Goal: Transaction & Acquisition: Book appointment/travel/reservation

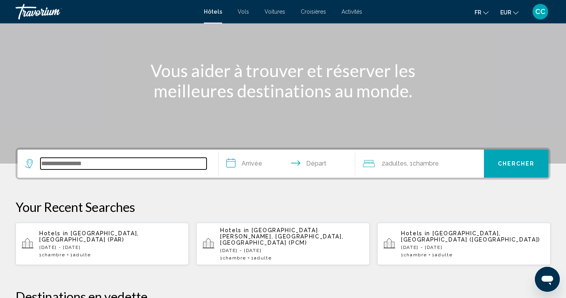
click at [58, 164] on input "Search widget" at bounding box center [123, 164] width 166 height 12
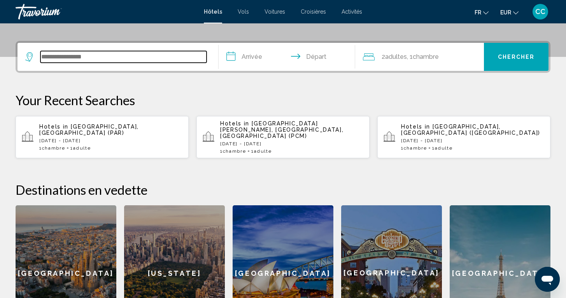
scroll to position [192, 0]
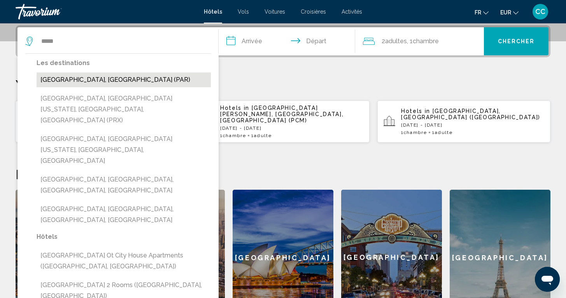
click at [81, 80] on button "[GEOGRAPHIC_DATA], [GEOGRAPHIC_DATA] (PAR)" at bounding box center [124, 79] width 174 height 15
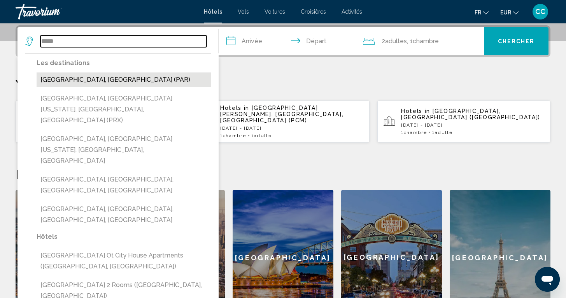
type input "**********"
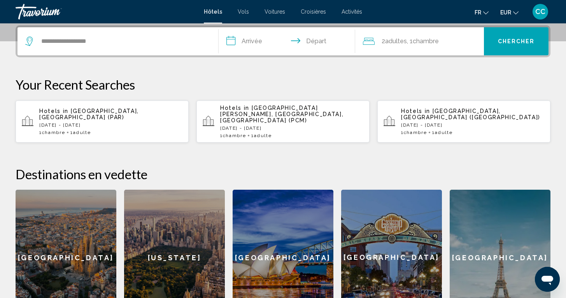
click at [248, 41] on input "**********" at bounding box center [289, 42] width 140 height 30
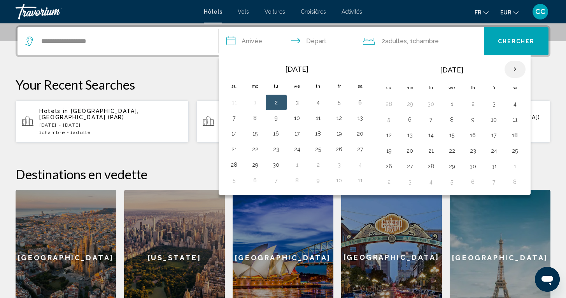
click at [516, 69] on th "Next month" at bounding box center [515, 69] width 21 height 17
click at [493, 165] on button "28" at bounding box center [494, 166] width 12 height 11
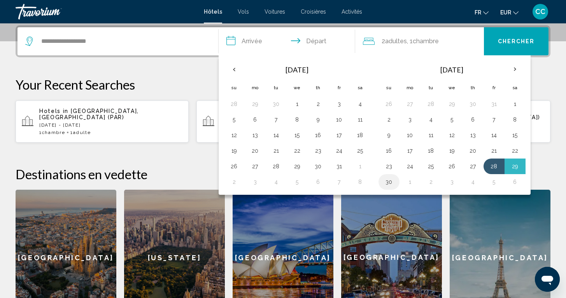
click at [386, 183] on button "30" at bounding box center [389, 181] width 12 height 11
type input "**********"
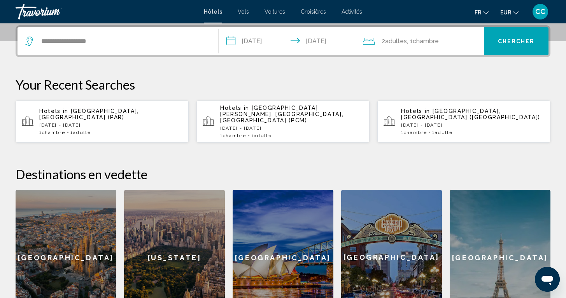
click at [505, 42] on span "Chercher" at bounding box center [516, 42] width 37 height 6
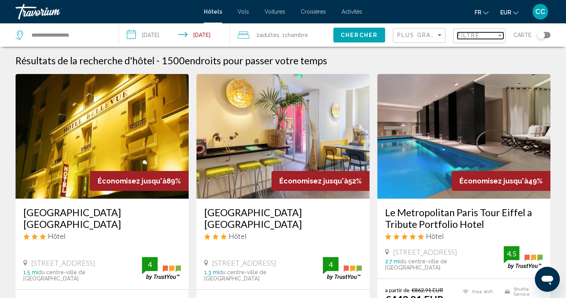
click at [477, 37] on span "Filtre" at bounding box center [469, 35] width 22 height 6
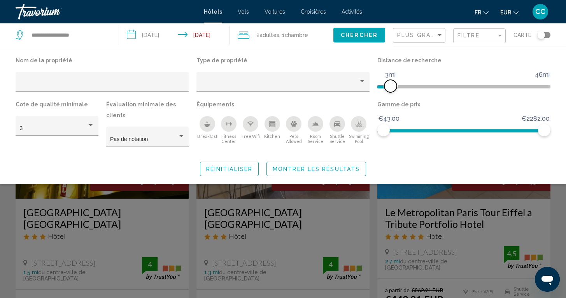
drag, startPoint x: 489, startPoint y: 88, endPoint x: 391, endPoint y: 91, distance: 97.4
click at [391, 91] on span "Hotel Filters" at bounding box center [391, 86] width 12 height 12
click at [342, 168] on span "Montrer les résultats" at bounding box center [316, 169] width 87 height 6
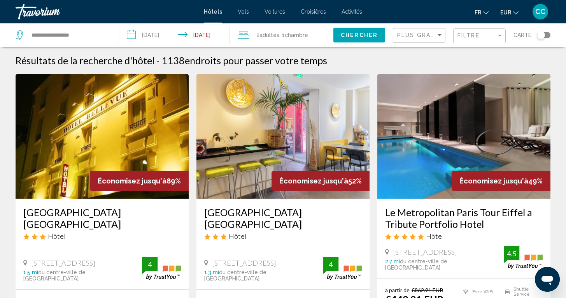
click at [548, 37] on div "Toggle map" at bounding box center [544, 35] width 13 height 6
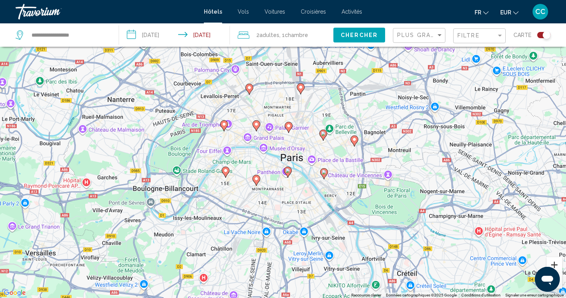
click at [554, 264] on button "Zoom avant" at bounding box center [555, 265] width 16 height 16
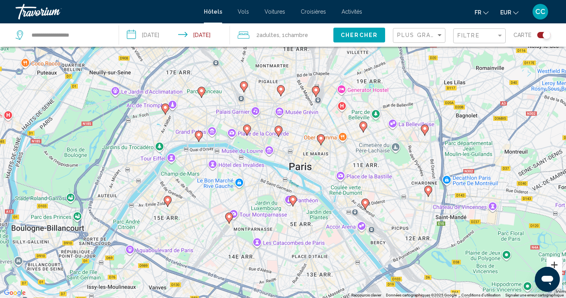
click at [554, 264] on button "Zoom avant" at bounding box center [555, 265] width 16 height 16
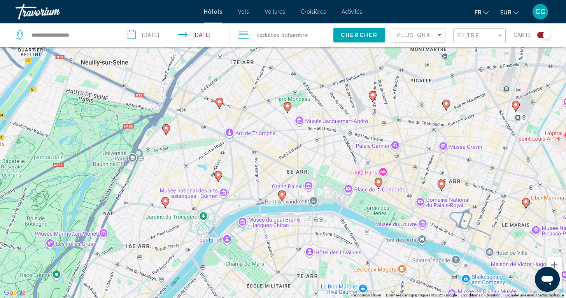
drag, startPoint x: 118, startPoint y: 194, endPoint x: 289, endPoint y: 261, distance: 183.4
click at [289, 261] on div "Pour activer le glissement avec le clavier, appuyez sur Alt+Entrée. Une fois ce…" at bounding box center [283, 149] width 566 height 298
click at [220, 102] on image "Main content" at bounding box center [219, 101] width 5 height 5
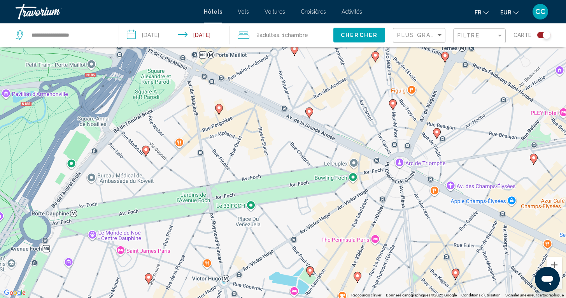
drag, startPoint x: 188, startPoint y: 237, endPoint x: 266, endPoint y: 137, distance: 127.2
click at [266, 137] on div "Pour naviguer, appuyez sur les touches fléchées. Pour activer le glissement ave…" at bounding box center [283, 149] width 566 height 298
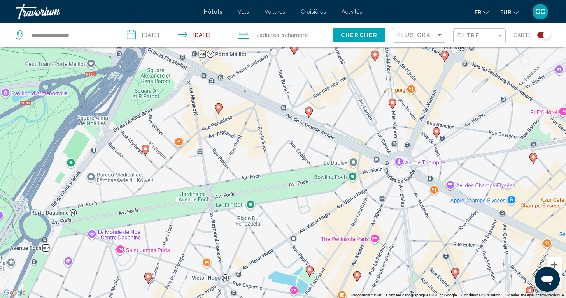
click at [221, 111] on gmp-advanced-marker "Main content" at bounding box center [219, 109] width 8 height 12
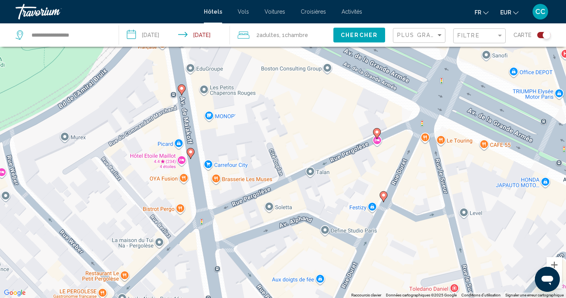
click at [183, 91] on g "Main content" at bounding box center [182, 89] width 8 height 11
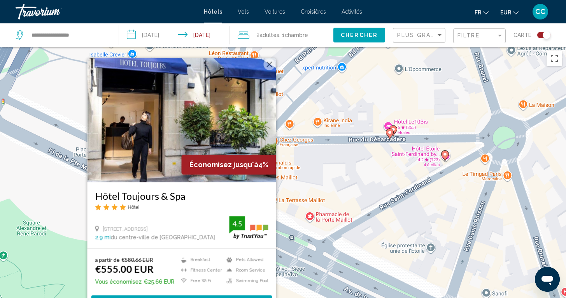
click at [303, 196] on div "Pour activer le glissement avec le clavier, appuyez sur Alt+Entrée. Une fois ce…" at bounding box center [283, 196] width 566 height 298
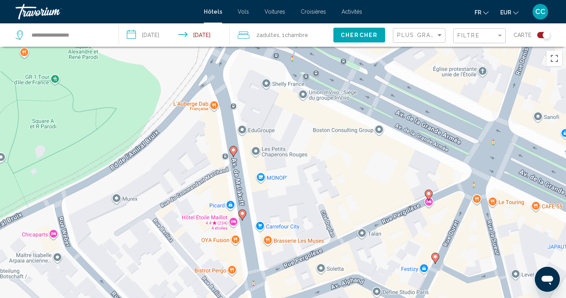
drag, startPoint x: 204, startPoint y: 260, endPoint x: 256, endPoint y: 81, distance: 186.1
click at [256, 81] on div "Pour activer le glissement avec le clavier, appuyez sur Alt+Entrée. Une fois ce…" at bounding box center [283, 196] width 566 height 298
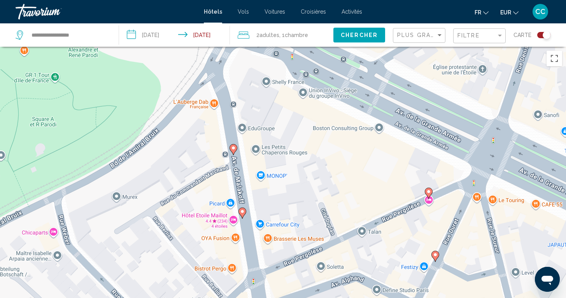
click at [243, 212] on image "Main content" at bounding box center [242, 211] width 5 height 5
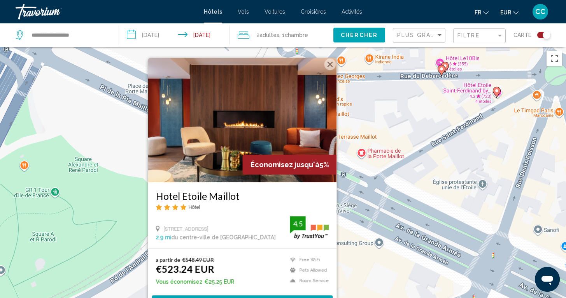
click at [142, 276] on div "Pour activer le glissement avec le clavier, appuyez sur Alt+Entrée. Une fois ce…" at bounding box center [283, 196] width 566 height 298
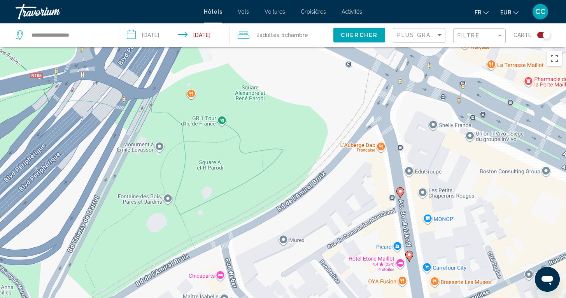
drag, startPoint x: 207, startPoint y: 192, endPoint x: 362, endPoint y: 118, distance: 171.9
click at [362, 118] on div "Pour activer le glissement avec le clavier, appuyez sur Alt+Entrée. Une fois ce…" at bounding box center [283, 196] width 566 height 298
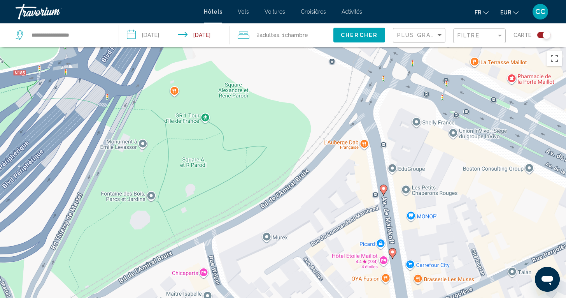
click at [555, 292] on div "Pour activer le glissement avec le clavier, appuyez sur Alt+Entrée. Une fois ce…" at bounding box center [283, 196] width 566 height 298
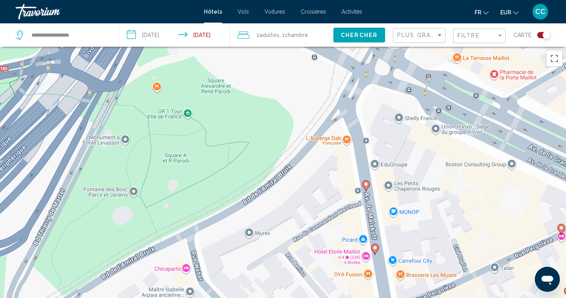
drag, startPoint x: 449, startPoint y: 236, endPoint x: 411, endPoint y: 224, distance: 40.3
click at [410, 224] on div "Pour activer le glissement avec le clavier, appuyez sur Alt+Entrée. Une fois ce…" at bounding box center [283, 196] width 566 height 298
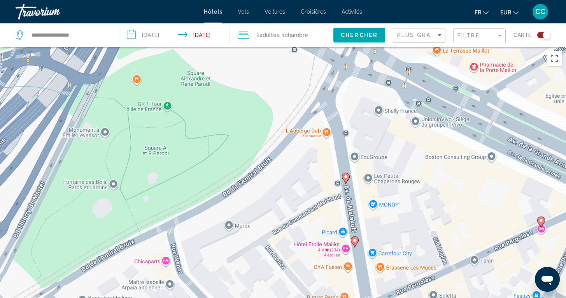
click at [551, 287] on div "Ouvrir la fenêtre de messagerie" at bounding box center [547, 278] width 23 height 23
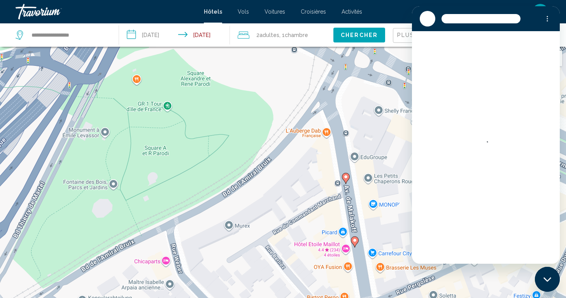
click at [548, 279] on icon "Fermer la fenêtre de messagerie" at bounding box center [548, 279] width 8 height 5
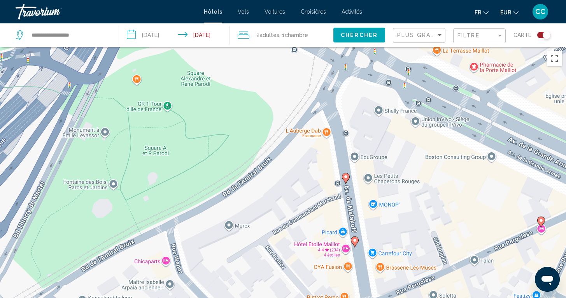
type textarea "*"
click at [538, 35] on div "Toggle map" at bounding box center [544, 35] width 13 height 6
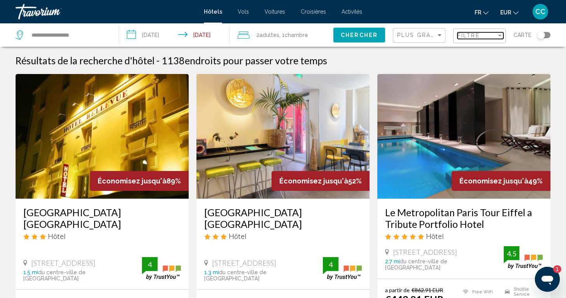
click at [491, 39] on div "Filtre" at bounding box center [477, 35] width 39 height 6
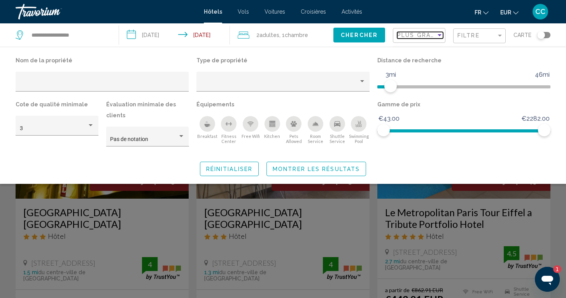
click at [436, 38] on div "Plus grandes économies" at bounding box center [417, 35] width 39 height 6
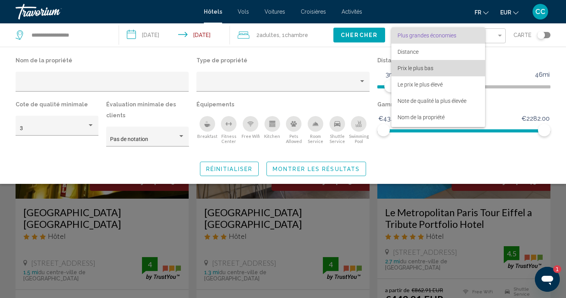
click at [420, 68] on span "Prix le plus bas" at bounding box center [416, 68] width 36 height 6
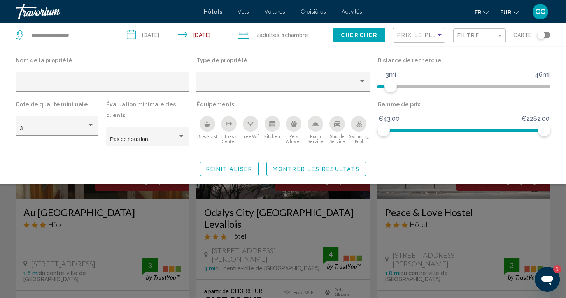
click at [339, 165] on button "Montrer les résultats" at bounding box center [317, 169] width 100 height 14
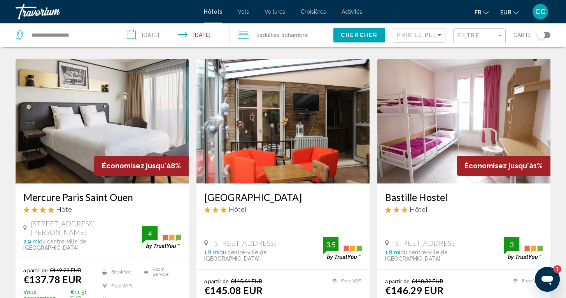
scroll to position [336, 0]
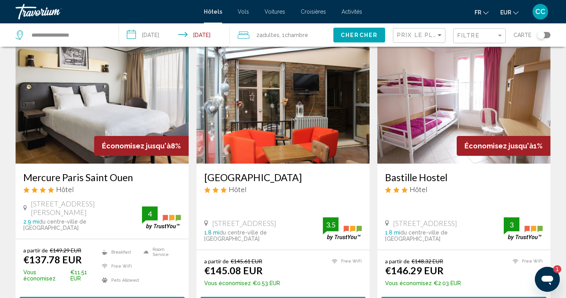
click at [107, 171] on h3 "Mercure Paris Saint Ouen" at bounding box center [102, 177] width 158 height 12
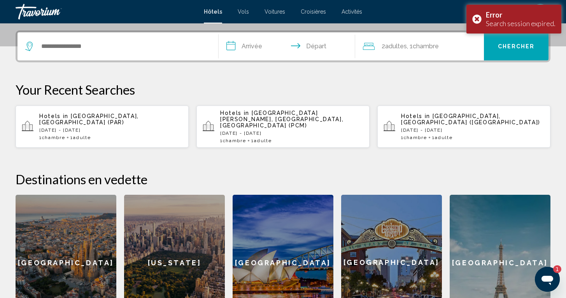
scroll to position [180, 0]
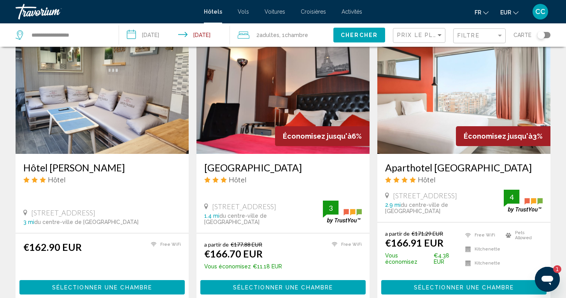
scroll to position [941, 0]
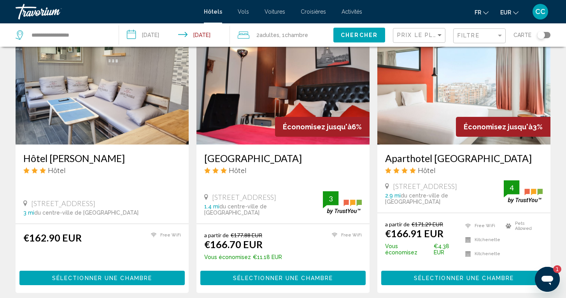
click at [433, 152] on h3 "Aparthotel [GEOGRAPHIC_DATA]" at bounding box center [464, 158] width 158 height 12
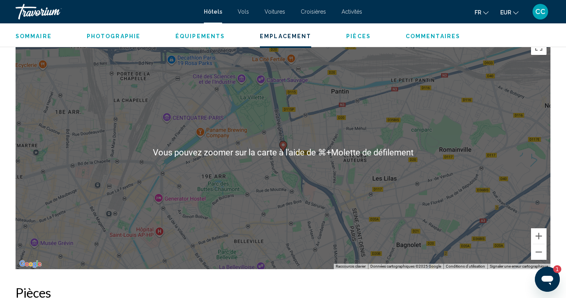
scroll to position [742, 0]
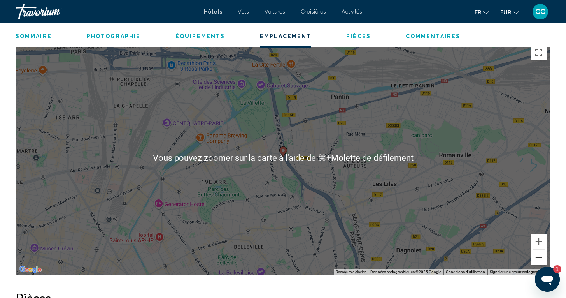
click at [537, 257] on button "Zoom arrière" at bounding box center [539, 258] width 16 height 16
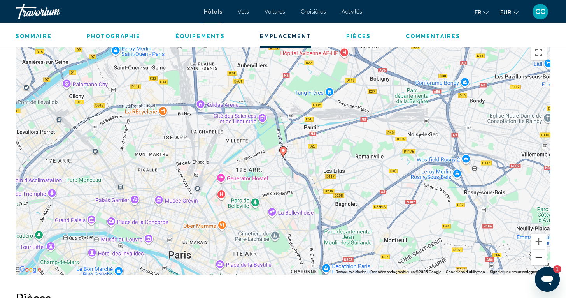
click at [537, 257] on button "Zoom arrière" at bounding box center [539, 258] width 16 height 16
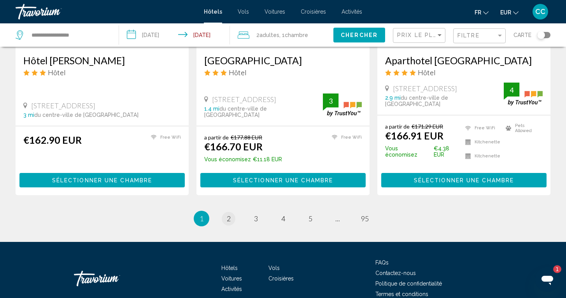
scroll to position [1038, 0]
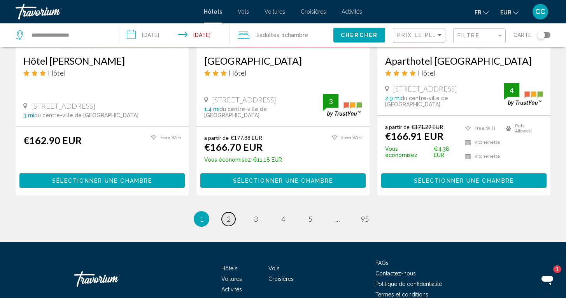
click at [227, 215] on span "2" at bounding box center [229, 219] width 4 height 9
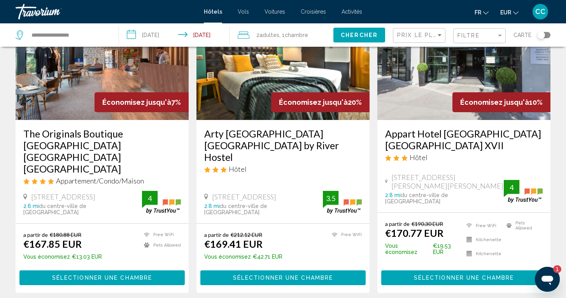
scroll to position [81, 0]
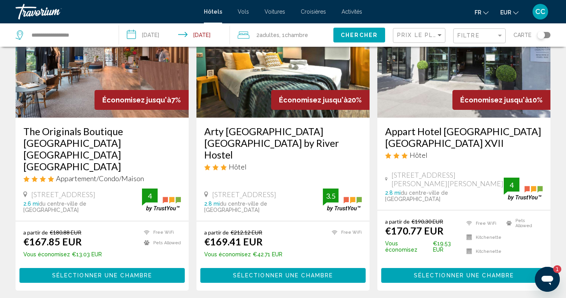
click at [440, 133] on h3 "Appart Hotel [GEOGRAPHIC_DATA] [GEOGRAPHIC_DATA] XVII" at bounding box center [464, 136] width 158 height 23
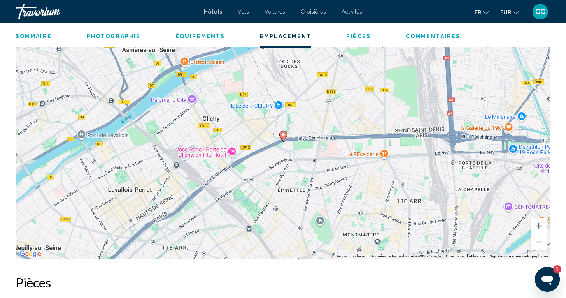
scroll to position [758, 0]
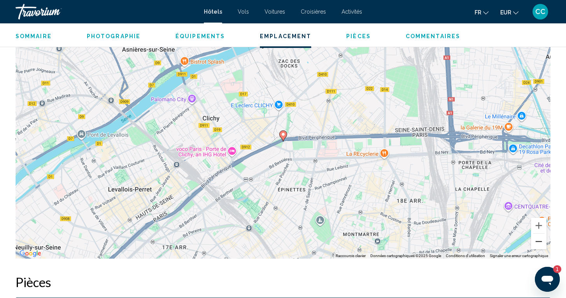
click at [538, 242] on button "Zoom arrière" at bounding box center [539, 242] width 16 height 16
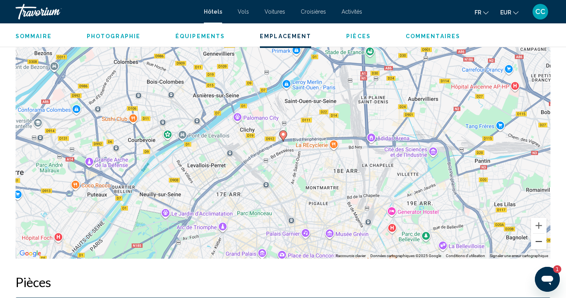
click at [538, 242] on button "Zoom arrière" at bounding box center [539, 242] width 16 height 16
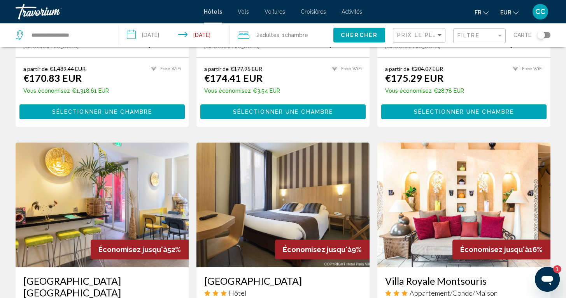
scroll to position [537, 0]
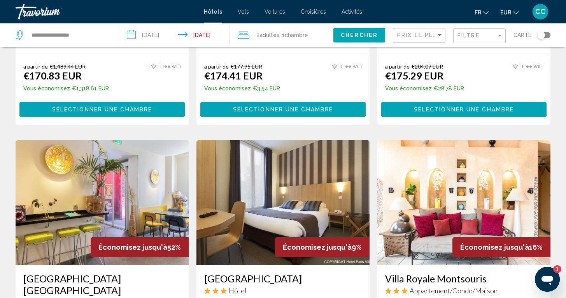
click at [547, 35] on div "Toggle map" at bounding box center [544, 35] width 13 height 6
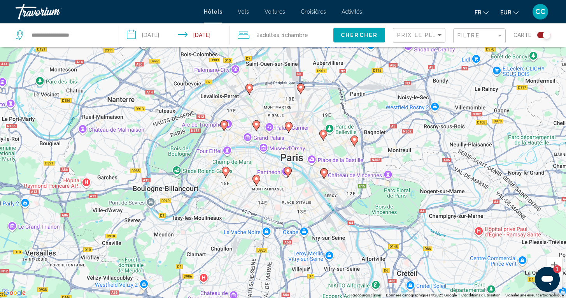
click at [225, 170] on image "Main content" at bounding box center [225, 170] width 5 height 5
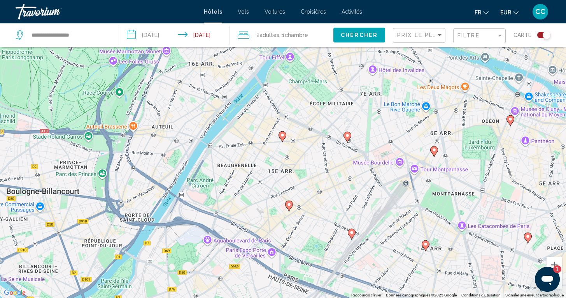
click at [282, 137] on icon "Main content" at bounding box center [282, 136] width 7 height 10
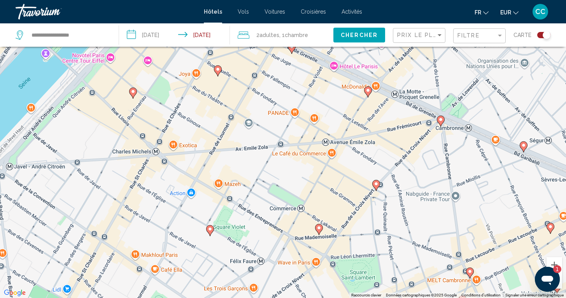
click at [134, 95] on icon "Main content" at bounding box center [132, 93] width 7 height 10
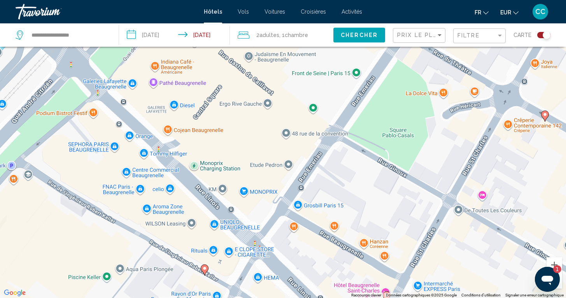
click at [205, 266] on image "Main content" at bounding box center [204, 268] width 5 height 5
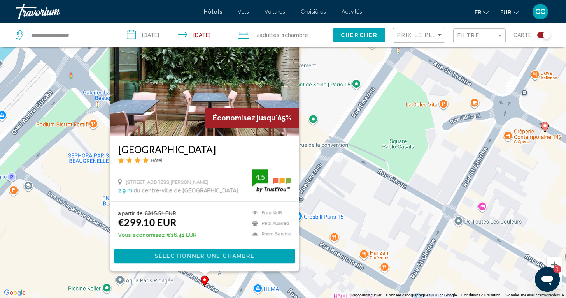
click at [171, 150] on h3 "[GEOGRAPHIC_DATA]" at bounding box center [204, 149] width 173 height 12
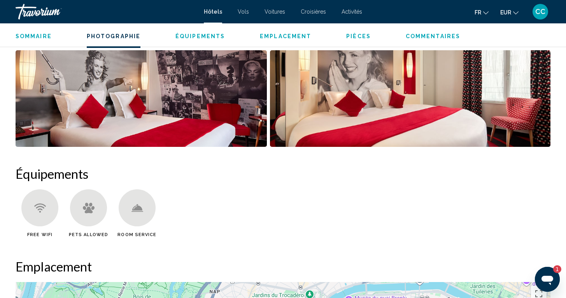
scroll to position [495, 0]
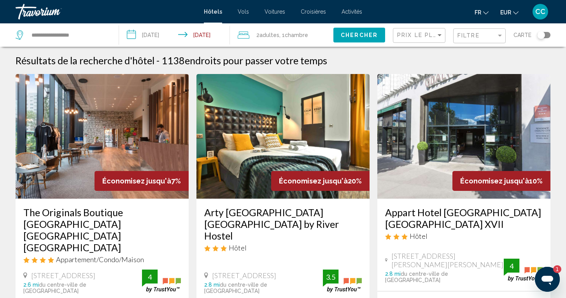
click at [547, 36] on div "Toggle map" at bounding box center [544, 35] width 13 height 6
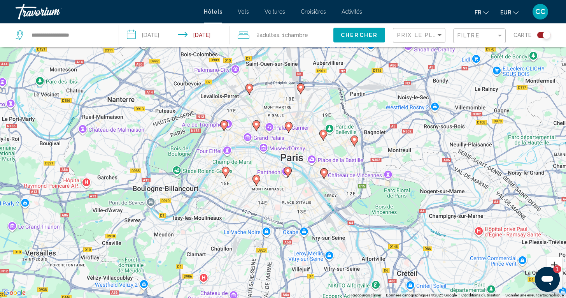
click at [555, 263] on button "Zoom avant" at bounding box center [555, 265] width 16 height 16
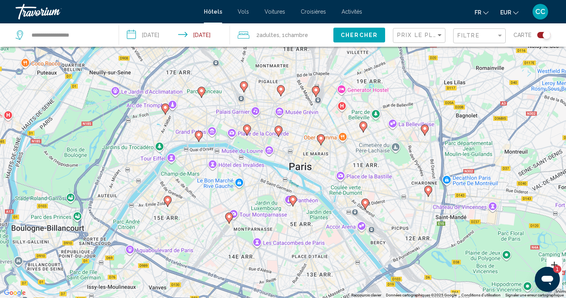
click at [555, 263] on button "Zoom avant" at bounding box center [555, 265] width 16 height 16
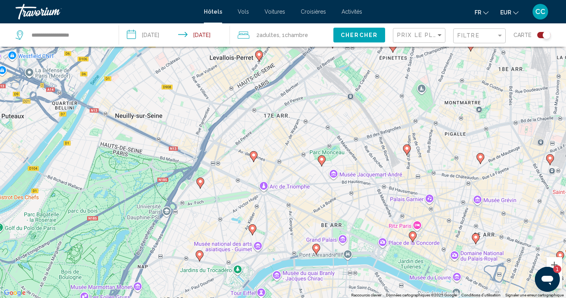
drag, startPoint x: 115, startPoint y: 176, endPoint x: 319, endPoint y: 296, distance: 236.5
click at [319, 296] on div "Pour activer le glissement avec le clavier, appuyez sur Alt+Entrée. Une fois ce…" at bounding box center [283, 149] width 566 height 298
click at [202, 183] on image "Main content" at bounding box center [200, 181] width 5 height 5
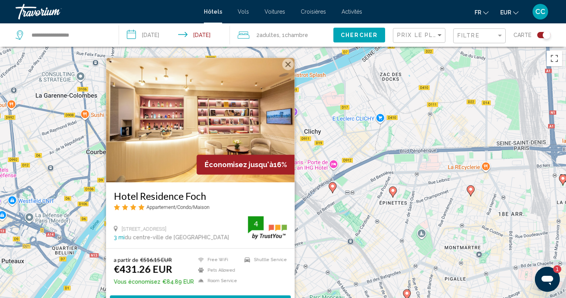
click at [180, 196] on h3 "Hotel Residence Foch" at bounding box center [200, 196] width 173 height 12
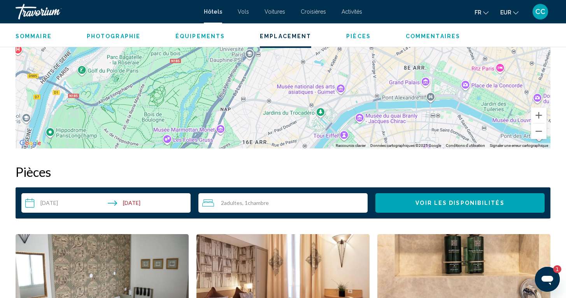
scroll to position [841, 0]
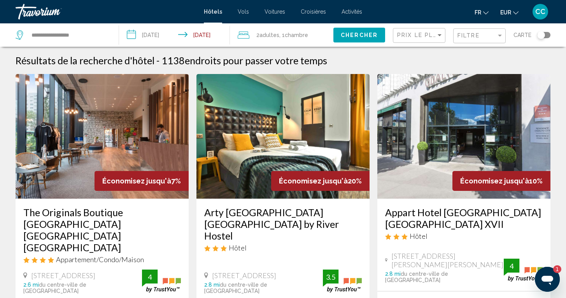
click at [549, 33] on div "Toggle map" at bounding box center [544, 35] width 13 height 6
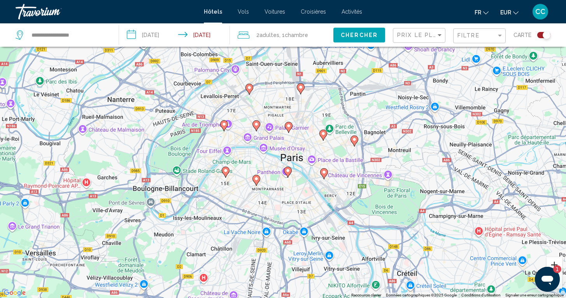
click at [552, 262] on button "Zoom avant" at bounding box center [555, 265] width 16 height 16
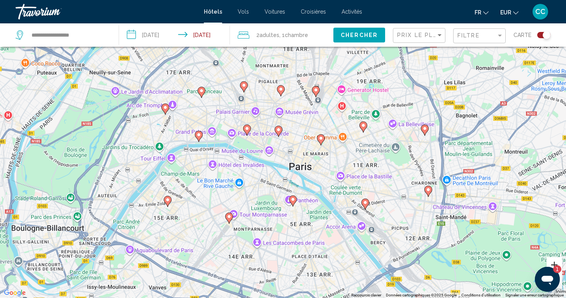
click at [552, 262] on button "Zoom avant" at bounding box center [555, 265] width 16 height 16
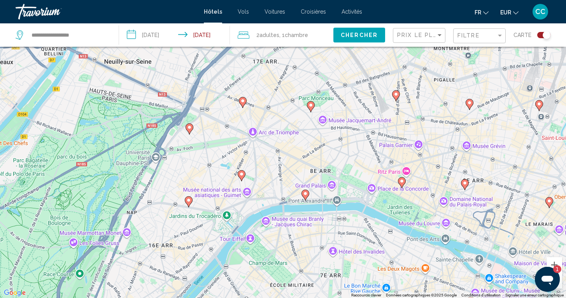
drag, startPoint x: 78, startPoint y: 160, endPoint x: 270, endPoint y: 225, distance: 202.7
click at [270, 225] on div "Pour activer le glissement avec le clavier, appuyez sur Alt+Entrée. Une fois ce…" at bounding box center [283, 149] width 566 height 298
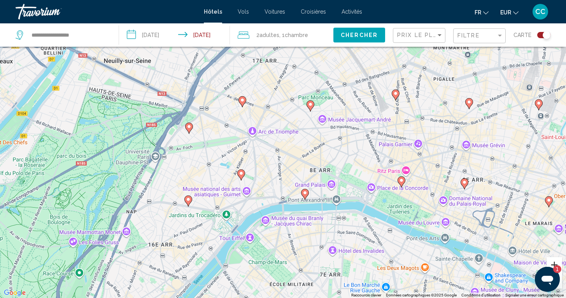
click at [553, 263] on button "Zoom avant" at bounding box center [555, 265] width 16 height 16
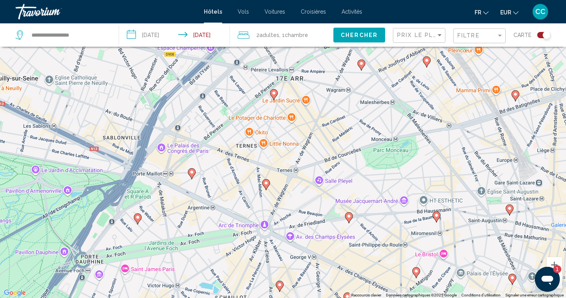
drag, startPoint x: 184, startPoint y: 155, endPoint x: 227, endPoint y: 263, distance: 115.8
click at [227, 263] on div "Pour activer le glissement avec le clavier, appuyez sur Alt+Entrée. Une fois ce…" at bounding box center [283, 149] width 566 height 298
click at [193, 175] on icon "Main content" at bounding box center [191, 173] width 7 height 10
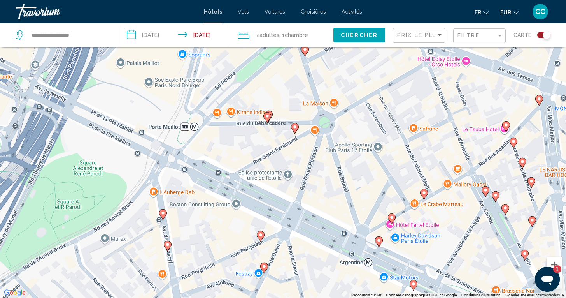
click at [163, 212] on image "Main content" at bounding box center [163, 213] width 5 height 5
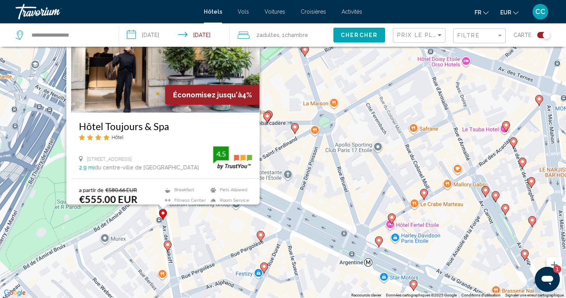
scroll to position [0, 0]
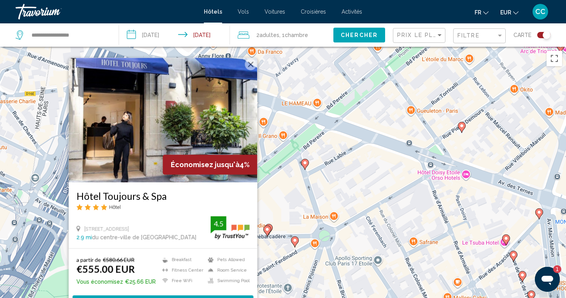
click at [276, 203] on div "Pour naviguer, appuyez sur les touches fléchées. Pour activer le glissement ave…" at bounding box center [283, 196] width 566 height 298
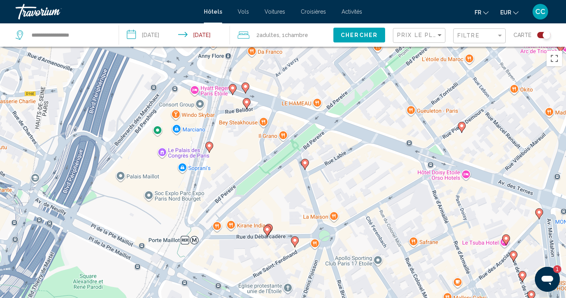
click at [233, 88] on image "Main content" at bounding box center [232, 88] width 5 height 5
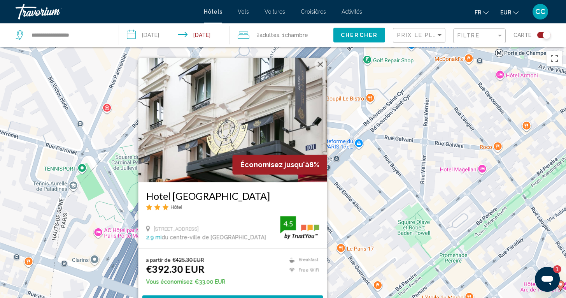
click at [337, 218] on div "Pour activer le glissement avec le clavier, appuyez sur Alt+Entrée. Une fois ce…" at bounding box center [283, 196] width 566 height 298
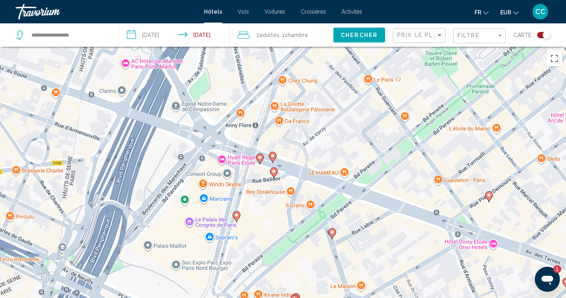
drag, startPoint x: 278, startPoint y: 265, endPoint x: 306, endPoint y: 95, distance: 172.3
click at [306, 95] on div "Pour activer le glissement avec le clavier, appuyez sur Alt+Entrée. Une fois ce…" at bounding box center [283, 196] width 566 height 298
click at [273, 155] on image "Main content" at bounding box center [273, 155] width 5 height 5
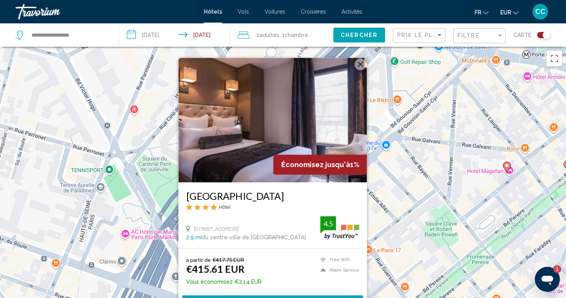
click at [382, 222] on div "Pour activer le glissement avec le clavier, appuyez sur Alt+Entrée. Une fois ce…" at bounding box center [283, 196] width 566 height 298
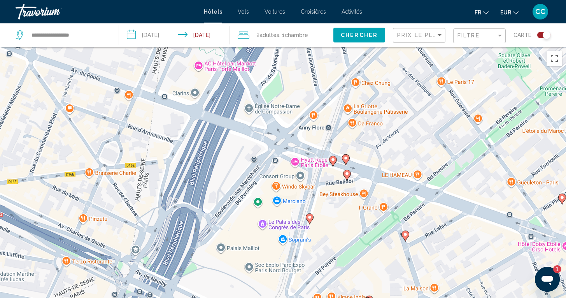
drag, startPoint x: 305, startPoint y: 283, endPoint x: 380, endPoint y: 112, distance: 187.1
click at [380, 112] on div "Pour activer le glissement avec le clavier, appuyez sur Alt+Entrée. Une fois ce…" at bounding box center [283, 196] width 566 height 298
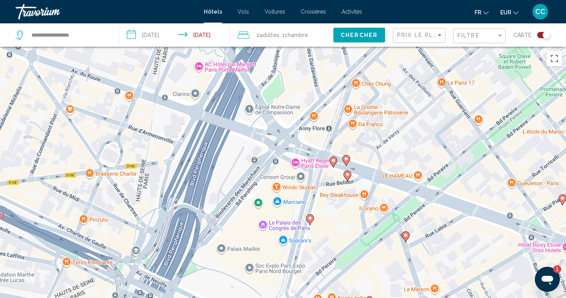
click at [349, 179] on icon "Main content" at bounding box center [348, 175] width 8 height 11
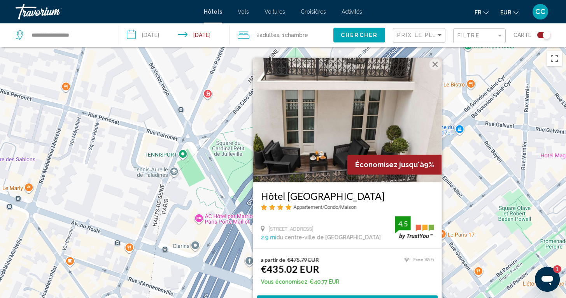
click at [462, 233] on div "Pour activer le glissement avec le clavier, appuyez sur Alt+Entrée. Une fois ce…" at bounding box center [283, 196] width 566 height 298
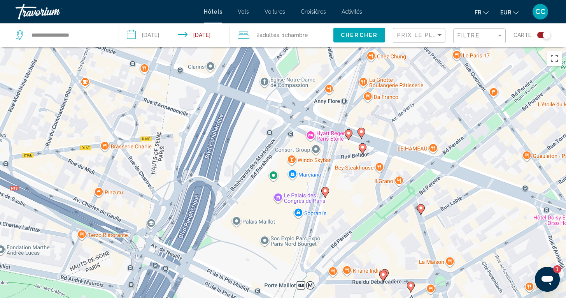
drag, startPoint x: 292, startPoint y: 259, endPoint x: 308, endPoint y: 79, distance: 180.5
click at [308, 79] on div "Pour activer le glissement avec le clavier, appuyez sur Alt+Entrée. Une fois ce…" at bounding box center [283, 196] width 566 height 298
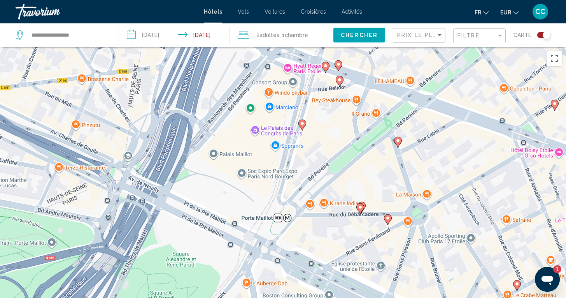
drag, startPoint x: 319, startPoint y: 150, endPoint x: 296, endPoint y: 85, distance: 69.2
click at [296, 84] on div "Pour activer le glissement avec le clavier, appuyez sur Alt+Entrée. Une fois ce…" at bounding box center [283, 196] width 566 height 298
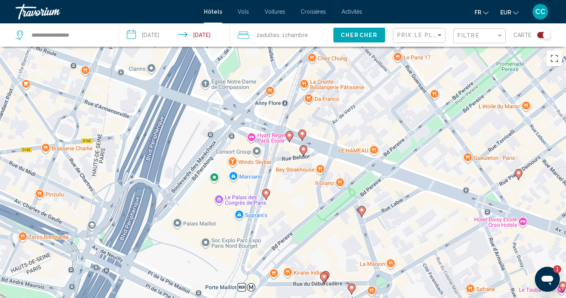
drag, startPoint x: 251, startPoint y: 203, endPoint x: 215, endPoint y: 274, distance: 79.4
click at [215, 274] on div "Pour activer le glissement avec le clavier, appuyez sur Alt+Entrée. Une fois ce…" at bounding box center [283, 196] width 566 height 298
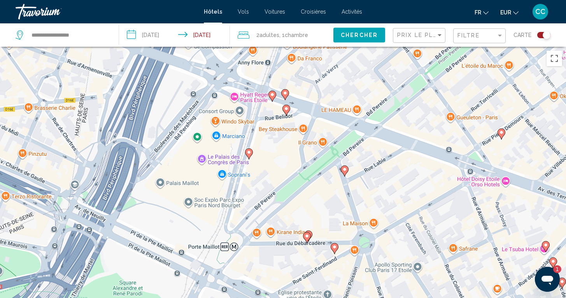
drag, startPoint x: 264, startPoint y: 245, endPoint x: 247, endPoint y: 204, distance: 44.2
click at [247, 204] on div "Pour activer le glissement avec le clavier, appuyez sur Alt+Entrée. Une fois ce…" at bounding box center [283, 196] width 566 height 298
click at [250, 156] on icon "Main content" at bounding box center [249, 153] width 8 height 11
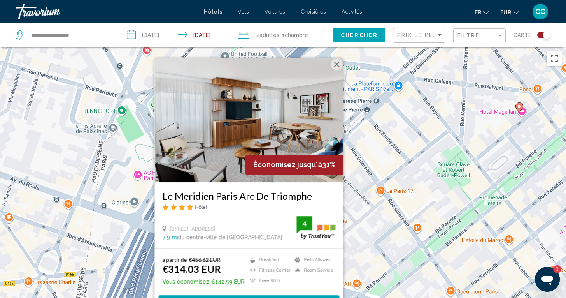
click at [232, 197] on h3 "Le Meridien Paris Arc De Triomphe" at bounding box center [248, 196] width 173 height 12
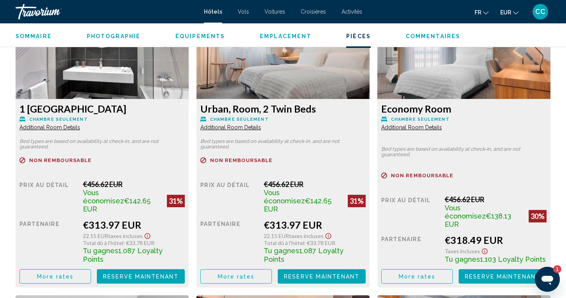
scroll to position [1101, 0]
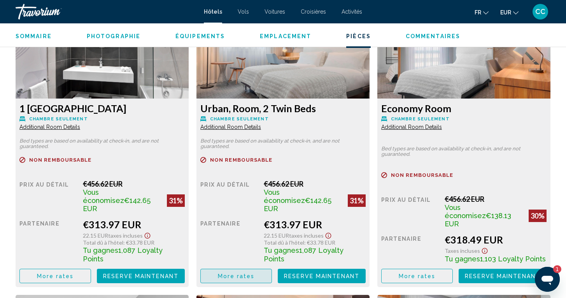
click at [74, 273] on span "More rates" at bounding box center [55, 276] width 37 height 6
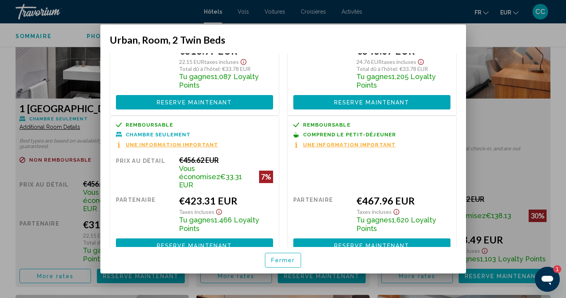
scroll to position [93, 0]
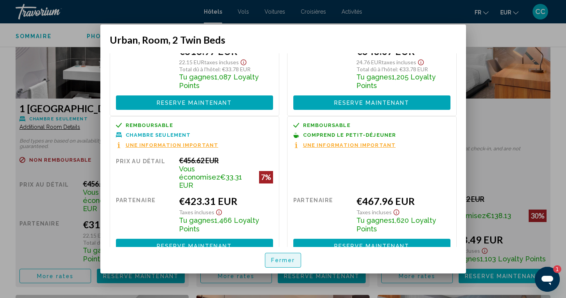
click at [274, 258] on span "Fermer" at bounding box center [283, 260] width 24 height 6
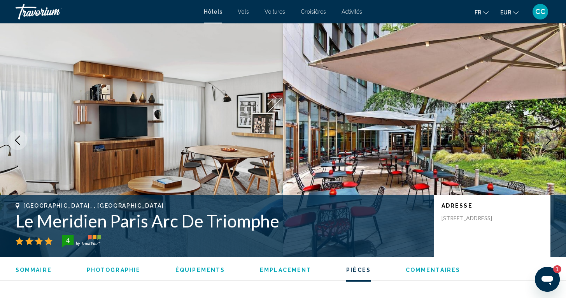
scroll to position [1101, 0]
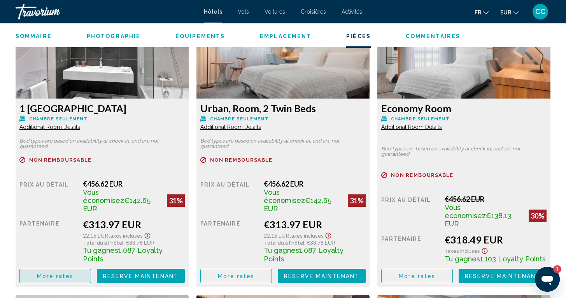
click at [58, 273] on span "More rates" at bounding box center [55, 276] width 37 height 6
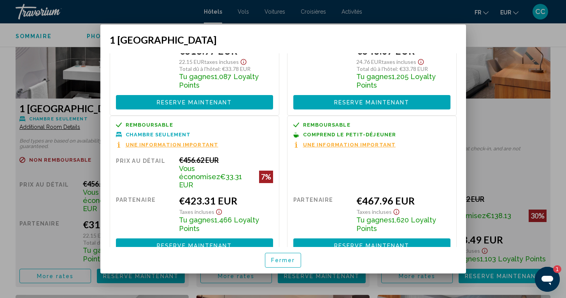
scroll to position [93, 0]
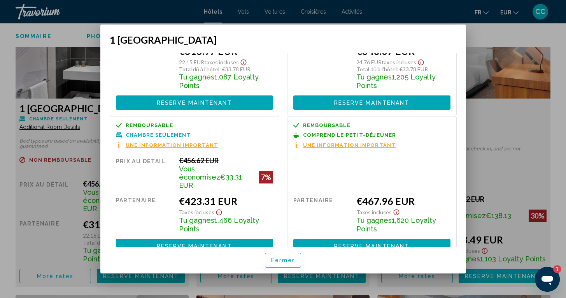
click at [284, 260] on span "Fermer" at bounding box center [283, 260] width 24 height 6
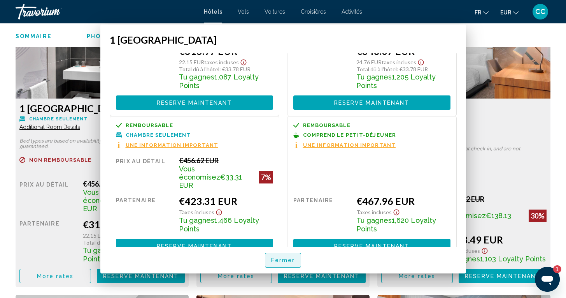
scroll to position [1101, 0]
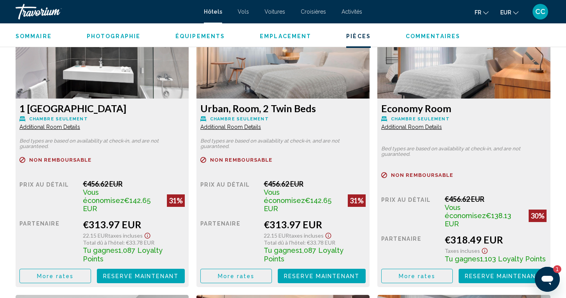
click at [80, 128] on span "Additional Room Details" at bounding box center [49, 127] width 61 height 6
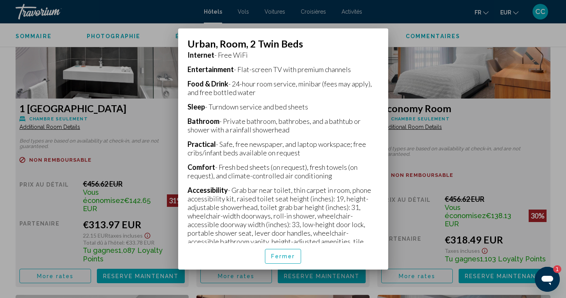
scroll to position [181, 0]
click at [285, 255] on span "Fermer" at bounding box center [283, 256] width 24 height 6
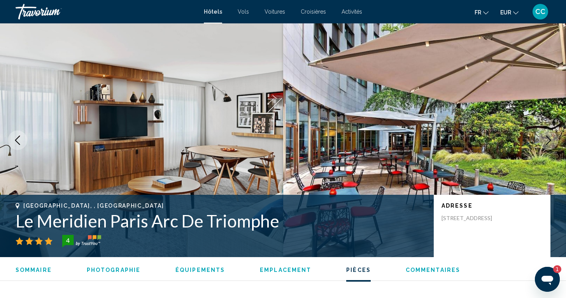
scroll to position [1101, 0]
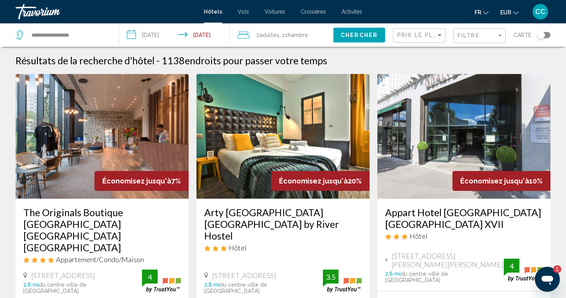
click at [549, 35] on div "Toggle map" at bounding box center [544, 35] width 13 height 6
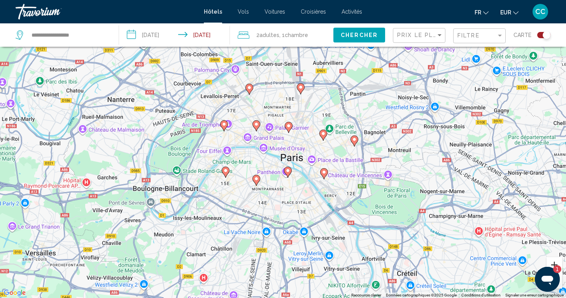
click at [552, 264] on button "Zoom avant" at bounding box center [555, 265] width 16 height 16
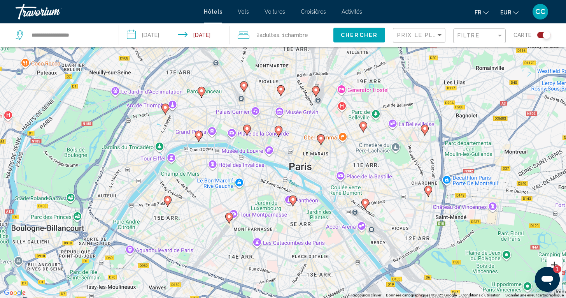
click at [552, 264] on button "Zoom avant" at bounding box center [555, 265] width 16 height 16
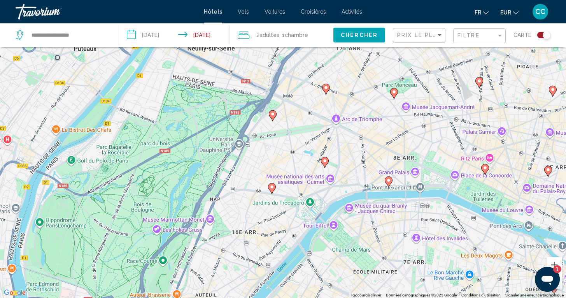
drag, startPoint x: 102, startPoint y: 179, endPoint x: 378, endPoint y: 232, distance: 280.7
click at [378, 232] on div "Pour activer le glissement avec le clavier, appuyez sur Alt+Entrée. Une fois ce…" at bounding box center [283, 149] width 566 height 298
click at [554, 264] on button "Zoom avant" at bounding box center [555, 265] width 16 height 16
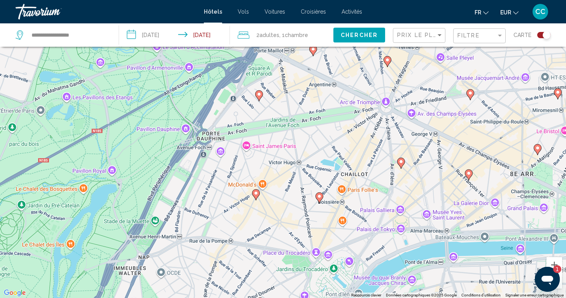
drag, startPoint x: 235, startPoint y: 271, endPoint x: 233, endPoint y: 276, distance: 6.3
click at [233, 276] on div "Pour activer le glissement avec le clavier, appuyez sur Alt+Entrée. Une fois ce…" at bounding box center [283, 149] width 566 height 298
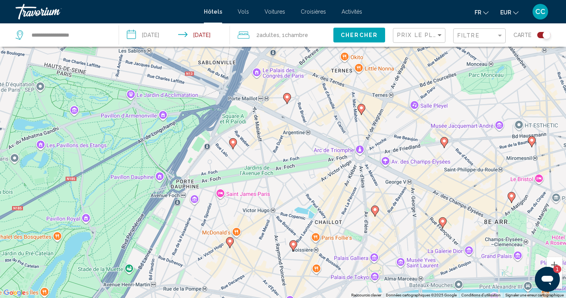
drag, startPoint x: 271, startPoint y: 208, endPoint x: 245, endPoint y: 257, distance: 55.1
click at [245, 257] on div "Pour activer le glissement avec le clavier, appuyez sur Alt+Entrée. Une fois ce…" at bounding box center [283, 149] width 566 height 298
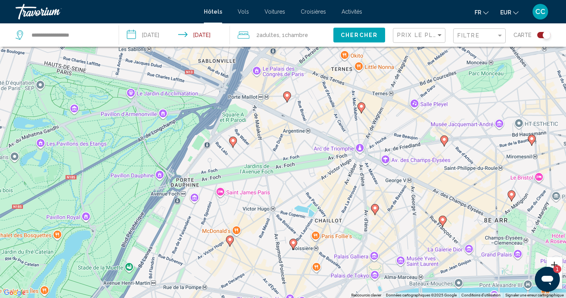
click at [553, 260] on button "Zoom avant" at bounding box center [555, 265] width 16 height 16
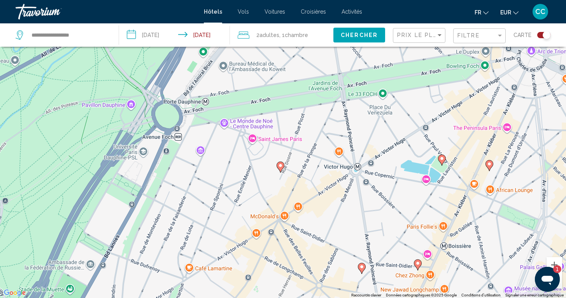
drag, startPoint x: 133, startPoint y: 268, endPoint x: 229, endPoint y: 167, distance: 139.9
click at [229, 167] on div "Pour activer le glissement avec le clavier, appuyez sur Alt+Entrée. Une fois ce…" at bounding box center [283, 149] width 566 height 298
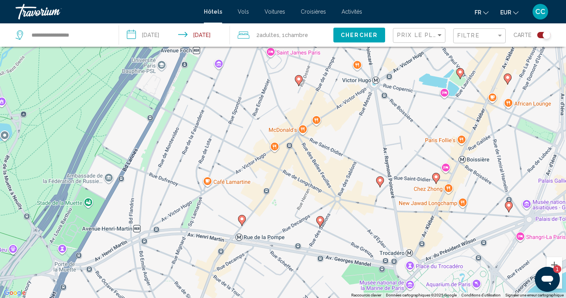
drag, startPoint x: 212, startPoint y: 227, endPoint x: 230, endPoint y: 140, distance: 89.1
click at [230, 140] on div "Pour activer le glissement avec le clavier, appuyez sur Alt+Entrée. Une fois ce…" at bounding box center [283, 149] width 566 height 298
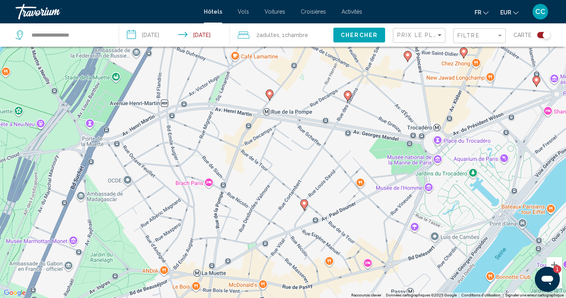
drag, startPoint x: 169, startPoint y: 257, endPoint x: 197, endPoint y: 131, distance: 128.8
click at [197, 131] on div "Pour activer le glissement avec le clavier, appuyez sur Alt+Entrée. Une fois ce…" at bounding box center [283, 149] width 566 height 298
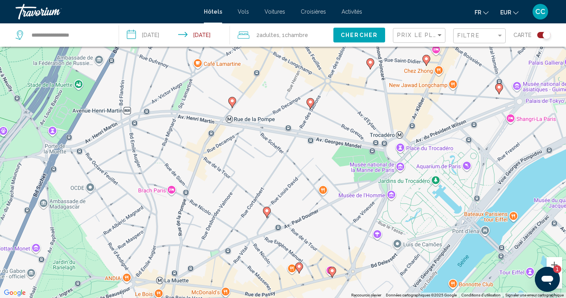
drag, startPoint x: 197, startPoint y: 226, endPoint x: 159, endPoint y: 232, distance: 38.2
click at [159, 232] on div "Pour activer le glissement avec le clavier, appuyez sur Alt+Entrée. Une fois ce…" at bounding box center [283, 149] width 566 height 298
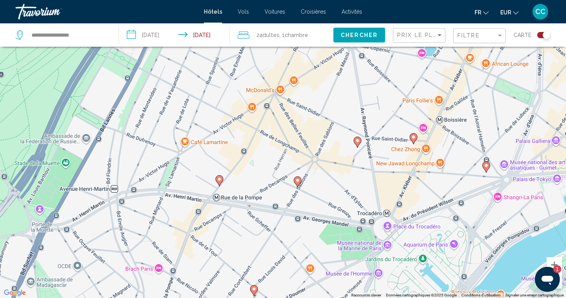
drag, startPoint x: 230, startPoint y: 160, endPoint x: 217, endPoint y: 238, distance: 79.7
click at [217, 239] on div "Pour activer le glissement avec le clavier, appuyez sur Alt+Entrée. Une fois ce…" at bounding box center [283, 149] width 566 height 298
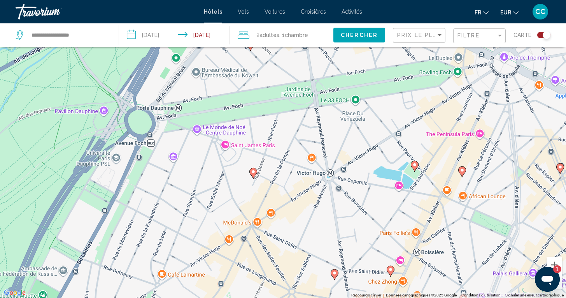
drag, startPoint x: 236, startPoint y: 134, endPoint x: 213, endPoint y: 268, distance: 135.9
click at [213, 268] on div "Pour activer le glissement avec le clavier, appuyez sur Alt+Entrée. Une fois ce…" at bounding box center [283, 149] width 566 height 298
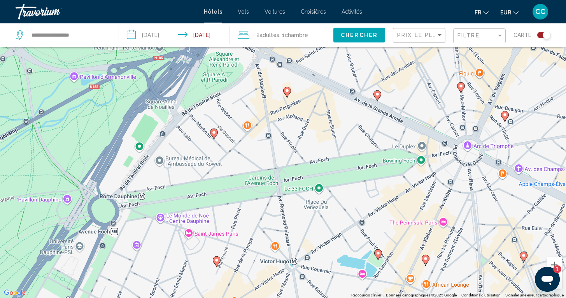
drag, startPoint x: 246, startPoint y: 207, endPoint x: 210, endPoint y: 297, distance: 97.1
click at [210, 297] on div "Pour activer le glissement avec le clavier, appuyez sur Alt+Entrée. Une fois ce…" at bounding box center [283, 149] width 566 height 298
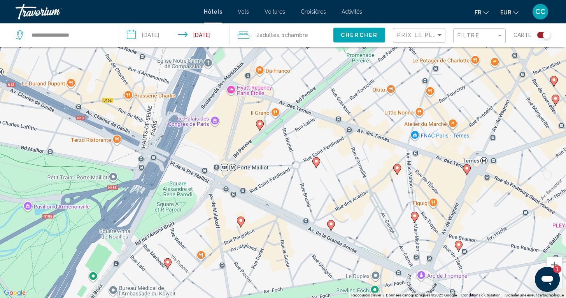
drag, startPoint x: 232, startPoint y: 147, endPoint x: 186, endPoint y: 277, distance: 138.0
click at [186, 277] on div "Pour activer le glissement avec le clavier, appuyez sur Alt+Entrée. Une fois ce…" at bounding box center [283, 149] width 566 height 298
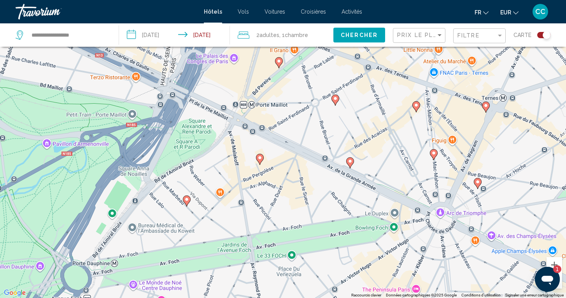
drag, startPoint x: 184, startPoint y: 274, endPoint x: 203, endPoint y: 211, distance: 66.3
click at [203, 211] on div "Pour activer le glissement avec le clavier, appuyez sur Alt+Entrée. Une fois ce…" at bounding box center [283, 149] width 566 height 298
click at [188, 206] on gmp-advanced-marker "Main content" at bounding box center [187, 202] width 8 height 12
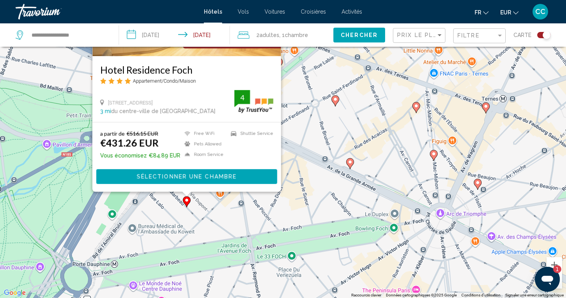
scroll to position [0, 0]
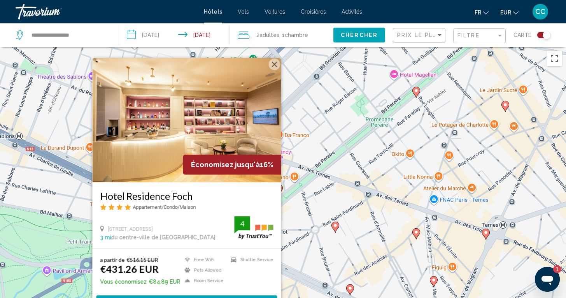
click at [290, 217] on div "Pour activer le glissement avec le clavier, appuyez sur Alt+Entrée. Une fois ce…" at bounding box center [283, 196] width 566 height 298
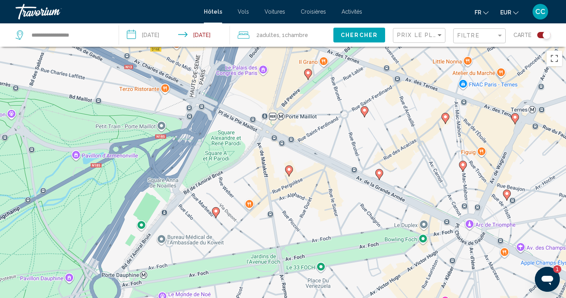
drag, startPoint x: 229, startPoint y: 271, endPoint x: 259, endPoint y: 153, distance: 121.6
click at [259, 153] on div "Pour activer le glissement avec le clavier, appuyez sur Alt+Entrée. Une fois ce…" at bounding box center [283, 196] width 566 height 298
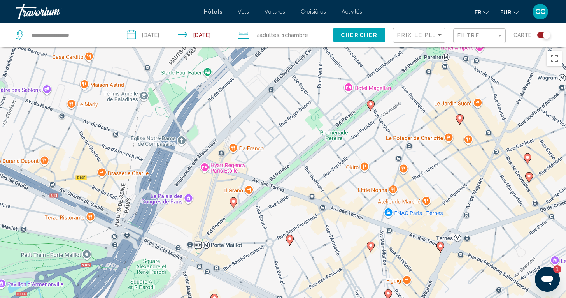
drag, startPoint x: 326, startPoint y: 137, endPoint x: 250, endPoint y: 267, distance: 150.8
click at [250, 267] on div "Pour activer le glissement avec le clavier, appuyez sur Alt+Entrée. Une fois ce…" at bounding box center [283, 196] width 566 height 298
click at [290, 241] on icon "Main content" at bounding box center [289, 239] width 7 height 10
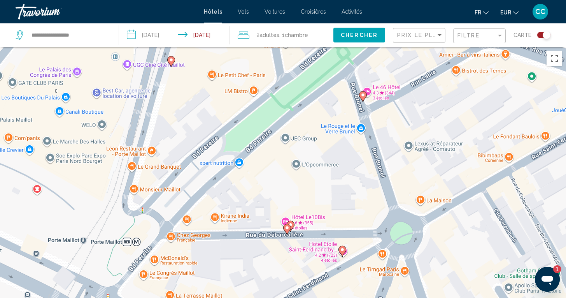
drag, startPoint x: 156, startPoint y: 177, endPoint x: 355, endPoint y: 225, distance: 205.1
click at [355, 226] on div "Pour naviguer, appuyez sur les touches fléchées. Pour activer le glissement ave…" at bounding box center [283, 196] width 566 height 298
click at [287, 229] on image "Main content" at bounding box center [287, 227] width 5 height 5
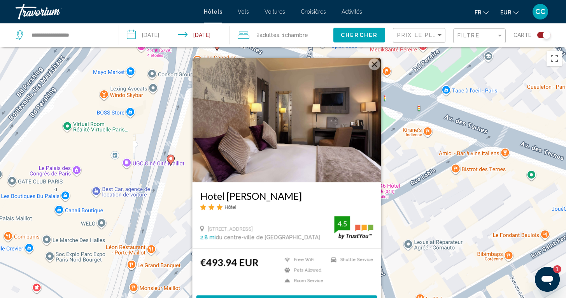
click at [396, 227] on div "Pour activer le glissement avec le clavier, appuyez sur Alt+Entrée. Une fois ce…" at bounding box center [283, 196] width 566 height 298
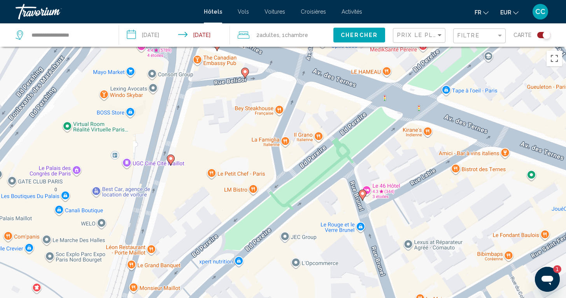
click at [171, 157] on image "Main content" at bounding box center [171, 158] width 5 height 5
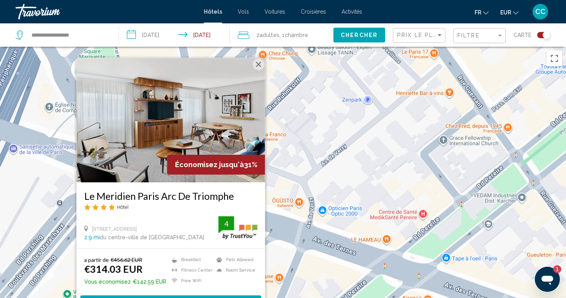
click at [281, 258] on div "Pour activer le glissement avec le clavier, appuyez sur Alt+Entrée. Une fois ce…" at bounding box center [283, 196] width 566 height 298
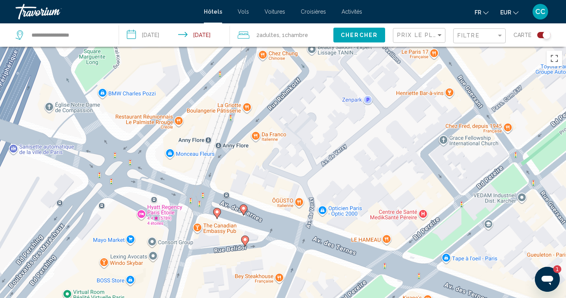
click at [244, 243] on icon "Main content" at bounding box center [244, 241] width 7 height 10
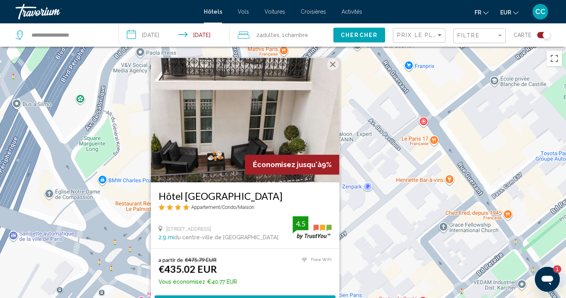
click at [364, 236] on div "Pour activer le glissement avec le clavier, appuyez sur Alt+Entrée. Une fois ce…" at bounding box center [283, 196] width 566 height 298
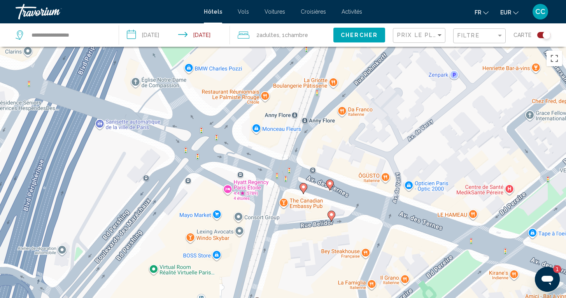
drag, startPoint x: 250, startPoint y: 265, endPoint x: 338, endPoint y: 151, distance: 144.3
click at [338, 151] on div "Pour activer le glissement avec le clavier, appuyez sur Alt+Entrée. Une fois ce…" at bounding box center [283, 196] width 566 height 298
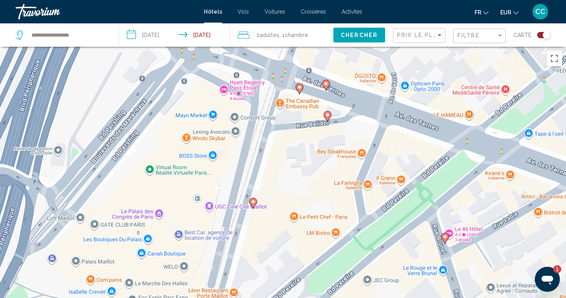
drag, startPoint x: 281, startPoint y: 266, endPoint x: 278, endPoint y: 165, distance: 100.1
click at [278, 165] on div "Pour activer le glissement avec le clavier, appuyez sur Alt+Entrée. Une fois ce…" at bounding box center [283, 196] width 566 height 298
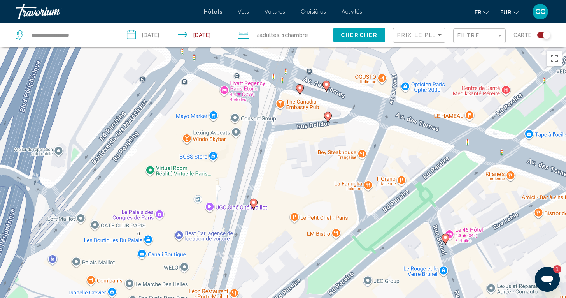
click at [300, 90] on icon "Main content" at bounding box center [299, 89] width 7 height 10
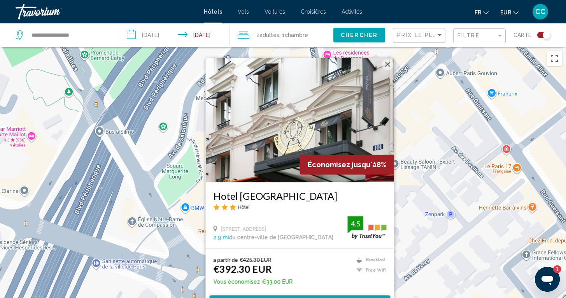
click at [409, 219] on div "Pour activer le glissement avec le clavier, appuyez sur Alt+Entrée. Une fois ce…" at bounding box center [283, 196] width 566 height 298
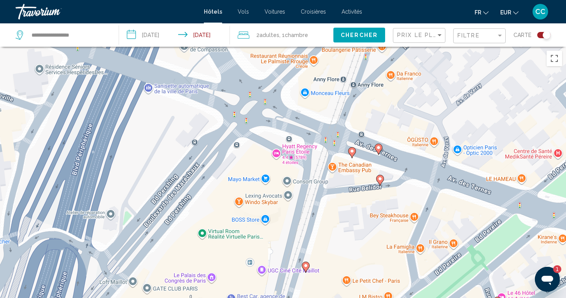
drag, startPoint x: 324, startPoint y: 285, endPoint x: 377, endPoint y: 109, distance: 184.5
click at [377, 108] on div "Pour activer le glissement avec le clavier, appuyez sur Alt+Entrée. Une fois ce…" at bounding box center [283, 196] width 566 height 298
click at [378, 150] on icon "Main content" at bounding box center [378, 149] width 7 height 10
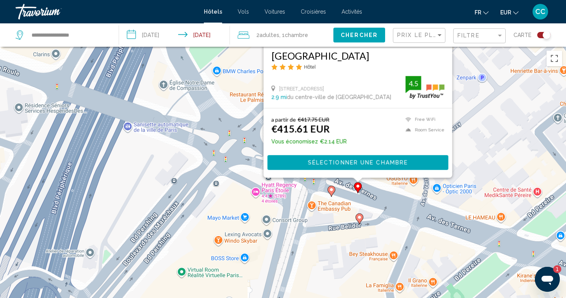
drag, startPoint x: 481, startPoint y: 249, endPoint x: 461, endPoint y: 109, distance: 142.1
click at [461, 109] on div "Pour activer le glissement avec le clavier, appuyez sur Alt+Entrée. Une fois ce…" at bounding box center [283, 196] width 566 height 298
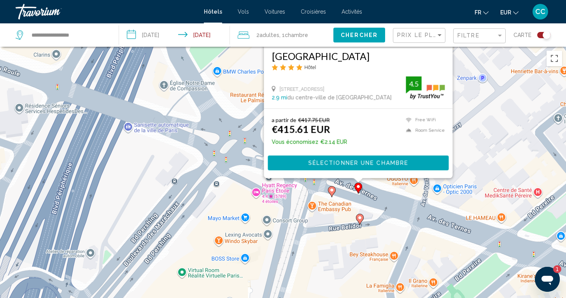
click at [332, 250] on div "Pour activer le glissement avec le clavier, appuyez sur Alt+Entrée. Une fois ce…" at bounding box center [283, 196] width 566 height 298
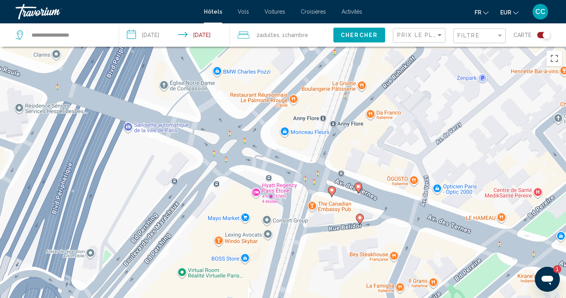
click at [359, 216] on image "Main content" at bounding box center [360, 217] width 5 height 5
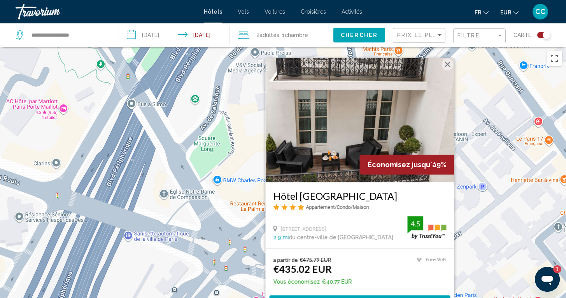
click at [256, 287] on div "Pour activer le glissement avec le clavier, appuyez sur Alt+Entrée. Une fois ce…" at bounding box center [283, 196] width 566 height 298
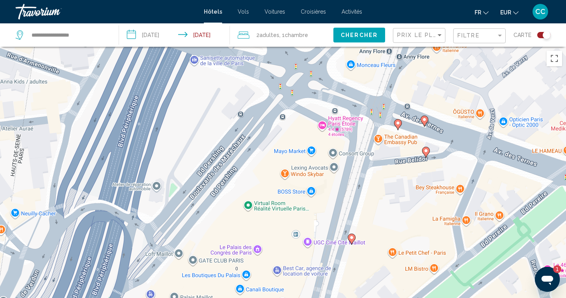
drag, startPoint x: 256, startPoint y: 287, endPoint x: 322, endPoint y: 110, distance: 188.7
click at [322, 110] on div "Pour activer le glissement avec le clavier, appuyez sur Alt+Entrée. Une fois ce…" at bounding box center [283, 196] width 566 height 298
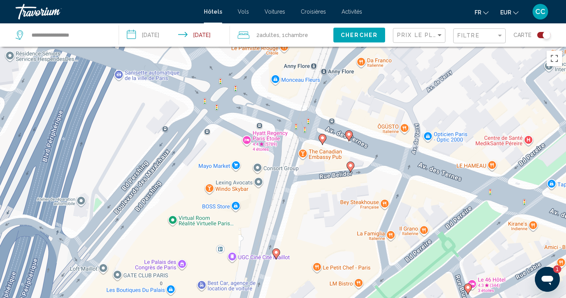
drag, startPoint x: 246, startPoint y: 225, endPoint x: 172, endPoint y: 237, distance: 75.1
click at [172, 237] on div "Pour activer le glissement avec le clavier, appuyez sur Alt+Entrée. Une fois ce…" at bounding box center [283, 196] width 566 height 298
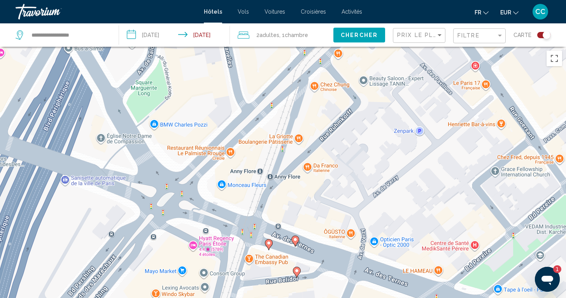
drag, startPoint x: 300, startPoint y: 166, endPoint x: 246, endPoint y: 270, distance: 117.4
click at [246, 270] on div "Pour activer le glissement avec le clavier, appuyez sur Alt+Entrée. Une fois ce…" at bounding box center [283, 196] width 566 height 298
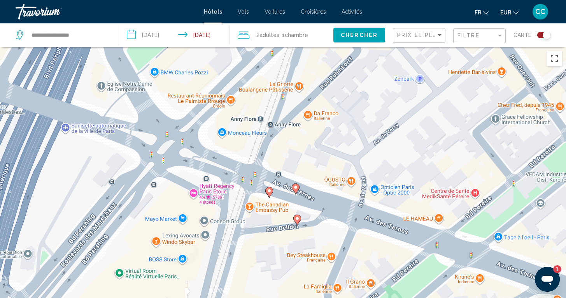
drag, startPoint x: 313, startPoint y: 149, endPoint x: 312, endPoint y: 100, distance: 49.1
click at [312, 100] on div "Pour activer le glissement avec le clavier, appuyez sur Alt+Entrée. Une fois ce…" at bounding box center [283, 196] width 566 height 298
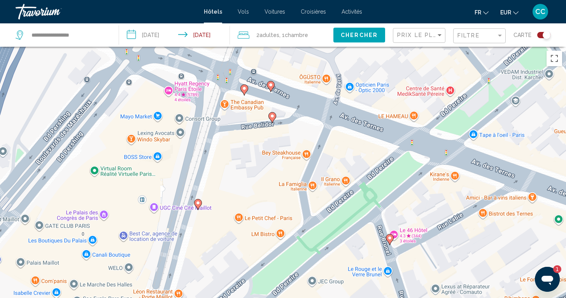
drag, startPoint x: 425, startPoint y: 269, endPoint x: 401, endPoint y: 165, distance: 106.1
click at [400, 165] on div "Pour activer le glissement avec le clavier, appuyez sur Alt+Entrée. Une fois ce…" at bounding box center [283, 196] width 566 height 298
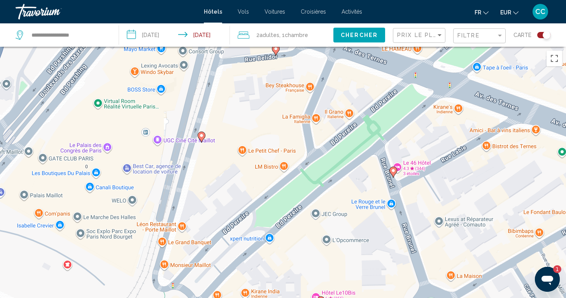
drag, startPoint x: 231, startPoint y: 205, endPoint x: 235, endPoint y: 137, distance: 68.6
click at [235, 137] on div "Pour activer le glissement avec le clavier, appuyez sur Alt+Entrée. Une fois ce…" at bounding box center [283, 196] width 566 height 298
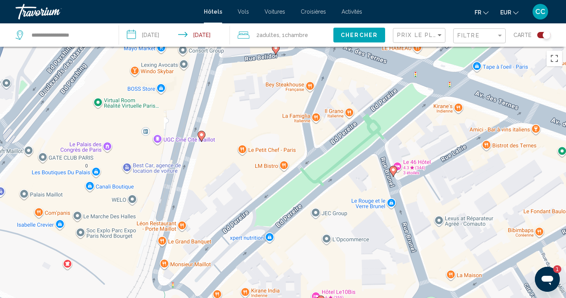
click at [202, 135] on image "Main content" at bounding box center [201, 134] width 5 height 5
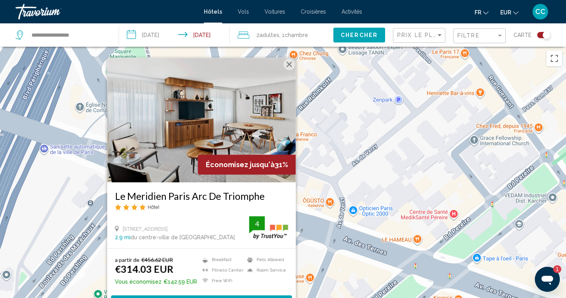
click at [350, 127] on div "Pour activer le glissement avec le clavier, appuyez sur Alt+Entrée. Une fois ce…" at bounding box center [283, 196] width 566 height 298
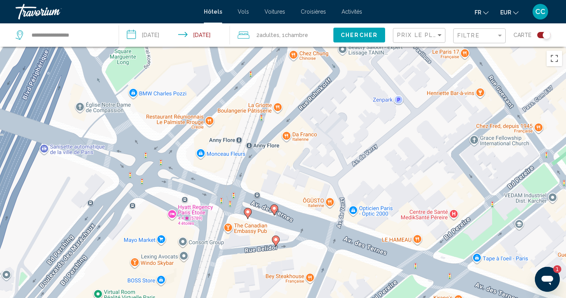
click at [157, 37] on input "**********" at bounding box center [176, 36] width 114 height 26
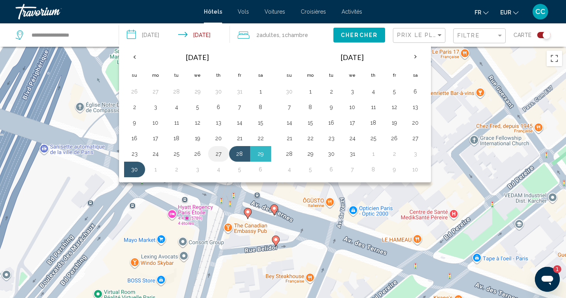
click at [220, 154] on button "27" at bounding box center [219, 153] width 12 height 11
click at [235, 156] on button "28" at bounding box center [240, 153] width 12 height 11
type input "**********"
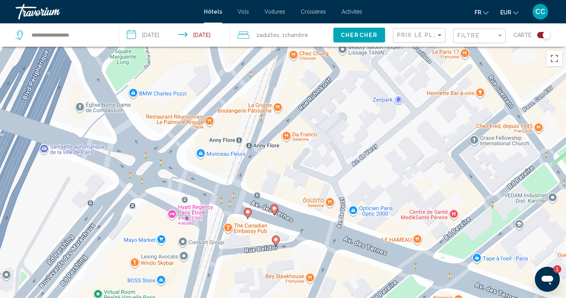
click at [290, 39] on span ", 1 Chambre pièces" at bounding box center [294, 35] width 29 height 11
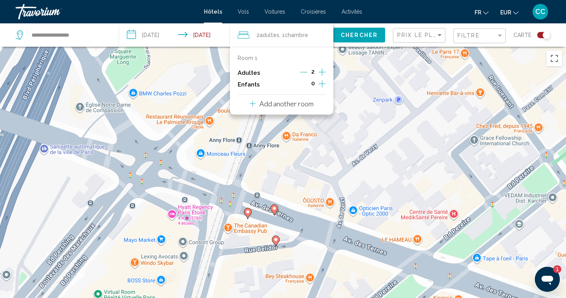
click at [303, 71] on icon "Decrement adults" at bounding box center [304, 72] width 7 height 7
click at [363, 36] on span "Chercher" at bounding box center [359, 35] width 37 height 6
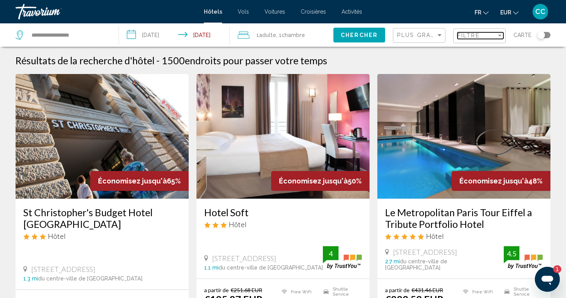
click at [470, 36] on span "Filtre" at bounding box center [469, 35] width 22 height 6
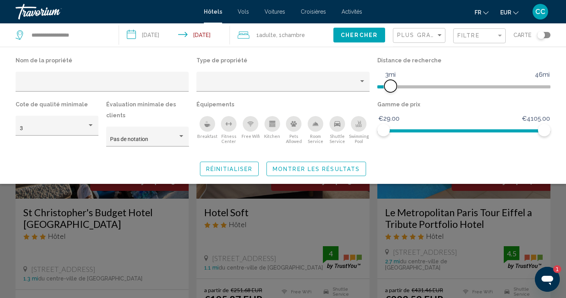
drag, startPoint x: 489, startPoint y: 86, endPoint x: 391, endPoint y: 93, distance: 98.4
click at [390, 93] on div "Distance de recherche 1mi 46mi 3mi" at bounding box center [464, 77] width 181 height 44
click at [388, 87] on span "Hotel Filters" at bounding box center [387, 86] width 12 height 12
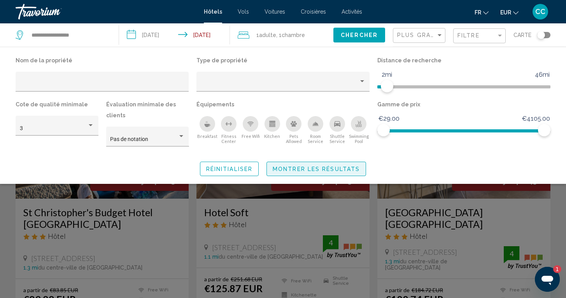
click at [336, 167] on span "Montrer les résultats" at bounding box center [316, 169] width 87 height 6
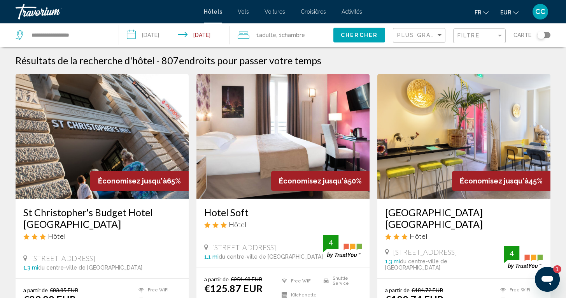
click at [545, 35] on div "Toggle map" at bounding box center [542, 35] width 8 height 8
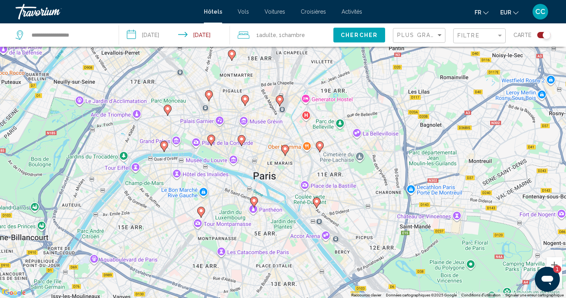
drag, startPoint x: 341, startPoint y: 204, endPoint x: 302, endPoint y: 209, distance: 39.6
click at [302, 209] on div "Pour activer le glissement avec le clavier, appuyez sur Alt+Entrée. Une fois ce…" at bounding box center [283, 149] width 566 height 298
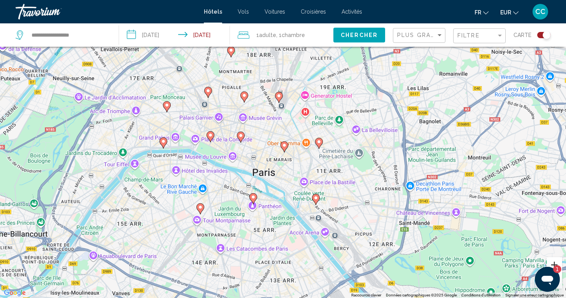
click at [552, 262] on button "Zoom avant" at bounding box center [555, 265] width 16 height 16
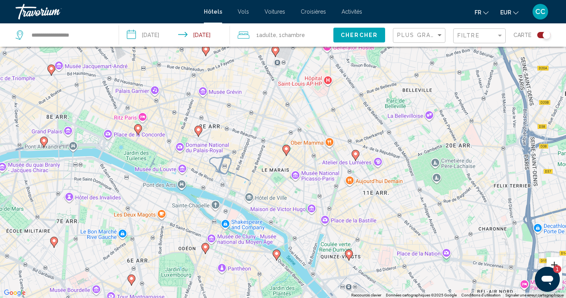
click at [552, 262] on button "Zoom avant" at bounding box center [555, 265] width 16 height 16
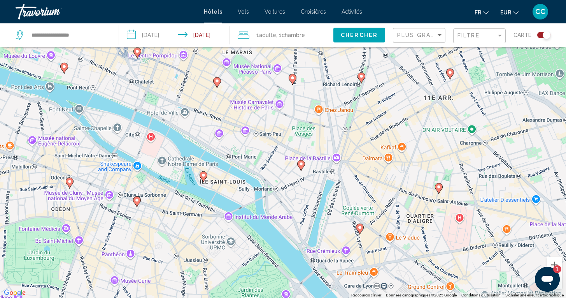
drag, startPoint x: 382, startPoint y: 279, endPoint x: 351, endPoint y: 139, distance: 143.0
click at [351, 139] on div "Pour activer le glissement avec le clavier, appuyez sur Alt+Entrée. Une fois ce…" at bounding box center [283, 149] width 566 height 298
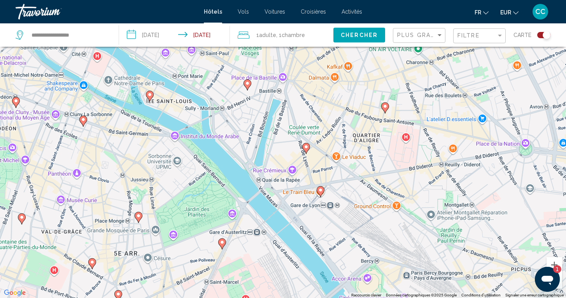
drag, startPoint x: 360, startPoint y: 218, endPoint x: 306, endPoint y: 136, distance: 98.4
click at [306, 136] on div "Pour activer le glissement avec le clavier, appuyez sur Alt+Entrée. Une fois ce…" at bounding box center [283, 149] width 566 height 298
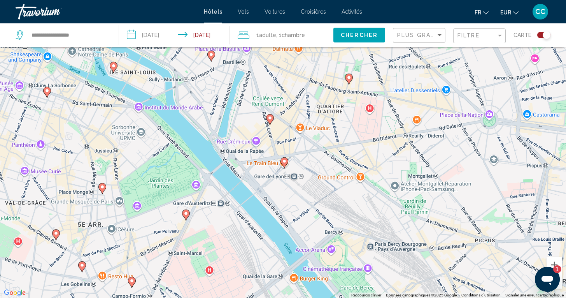
drag, startPoint x: 345, startPoint y: 232, endPoint x: 308, endPoint y: 201, distance: 48.5
click at [308, 201] on div "Pour activer le glissement avec le clavier, appuyez sur Alt+Entrée. Une fois ce…" at bounding box center [283, 149] width 566 height 298
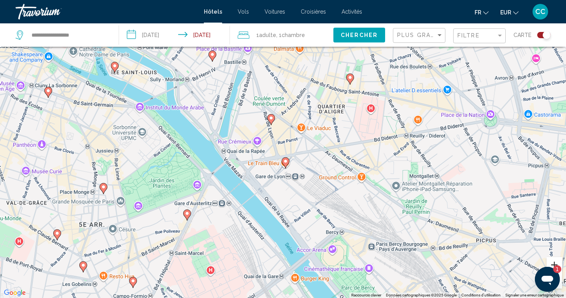
click at [554, 260] on button "Zoom avant" at bounding box center [555, 265] width 16 height 16
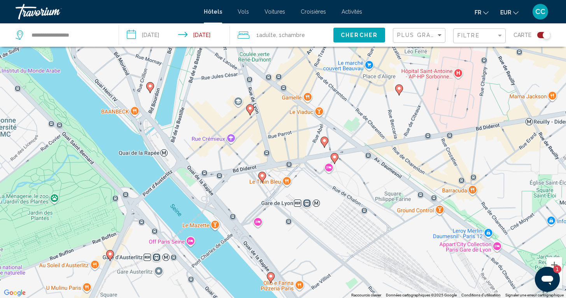
click at [263, 176] on image "Main content" at bounding box center [262, 175] width 5 height 5
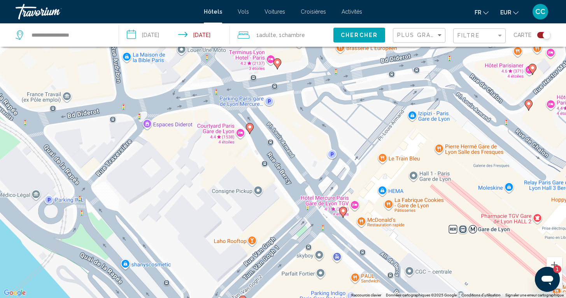
click at [250, 127] on image "Main content" at bounding box center [250, 127] width 5 height 5
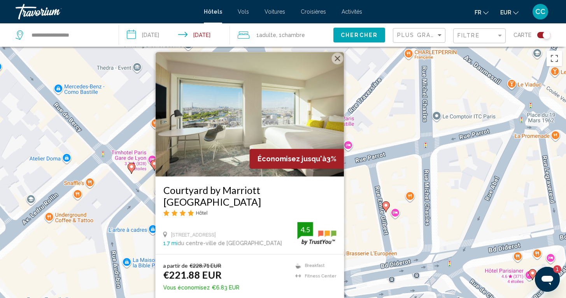
click at [357, 237] on div "Pour naviguer, appuyez sur les touches fléchées. Pour activer le glissement ave…" at bounding box center [283, 196] width 566 height 298
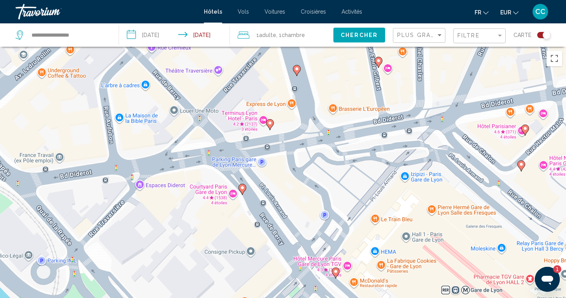
drag, startPoint x: 318, startPoint y: 267, endPoint x: 311, endPoint y: 122, distance: 145.0
click at [311, 121] on div "Pour naviguer, appuyez sur les touches fléchées. Pour activer le glissement ave…" at bounding box center [283, 196] width 566 height 298
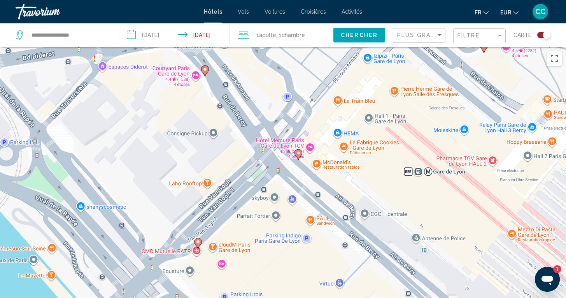
drag, startPoint x: 307, startPoint y: 209, endPoint x: 269, endPoint y: 90, distance: 125.6
click at [269, 90] on div "Pour naviguer, appuyez sur les touches fléchées. Pour activer le glissement ave…" at bounding box center [283, 196] width 566 height 298
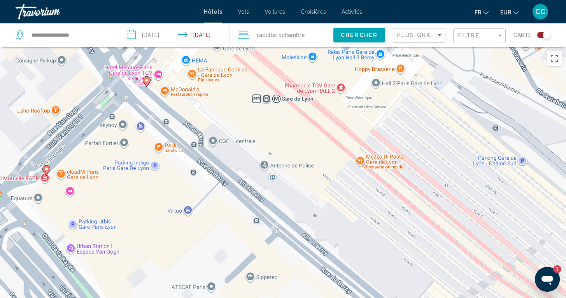
drag, startPoint x: 322, startPoint y: 242, endPoint x: 170, endPoint y: 169, distance: 168.6
click at [170, 169] on div "Pour naviguer, appuyez sur les touches fléchées. Pour activer le glissement ave…" at bounding box center [283, 196] width 566 height 298
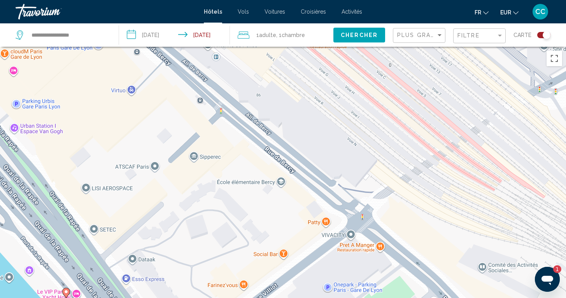
drag, startPoint x: 246, startPoint y: 234, endPoint x: 192, endPoint y: 114, distance: 132.6
click at [192, 113] on div "Pour naviguer, appuyez sur les touches fléchées. Pour activer le glissement ave…" at bounding box center [283, 196] width 566 height 298
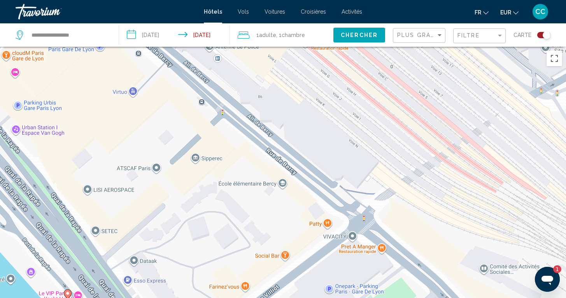
click at [559, 290] on div "Pour naviguer, appuyez sur les touches fléchées. Pour activer le glissement ave…" at bounding box center [283, 196] width 566 height 298
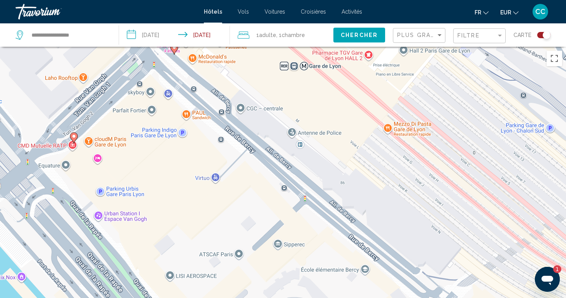
drag, startPoint x: 273, startPoint y: 194, endPoint x: 356, endPoint y: 282, distance: 120.9
click at [357, 282] on div "Pour naviguer, appuyez sur les touches fléchées. Pour activer le glissement ave…" at bounding box center [283, 196] width 566 height 298
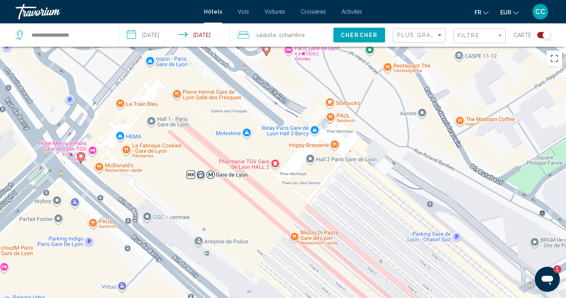
drag, startPoint x: 320, startPoint y: 186, endPoint x: 224, endPoint y: 297, distance: 146.6
click at [224, 297] on div "Pour naviguer, appuyez sur les touches fléchées. Pour activer le glissement ave…" at bounding box center [283, 196] width 566 height 298
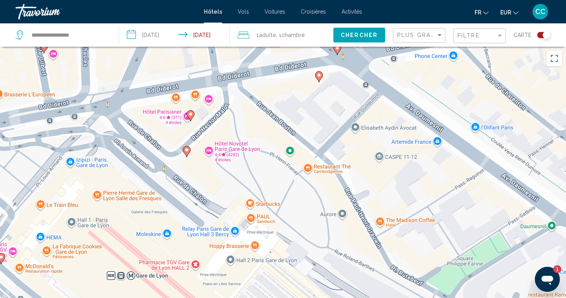
drag, startPoint x: 323, startPoint y: 199, endPoint x: 243, endPoint y: 301, distance: 130.0
click at [243, 297] on html "**********" at bounding box center [283, 149] width 566 height 298
click at [192, 116] on image "Main content" at bounding box center [190, 113] width 5 height 5
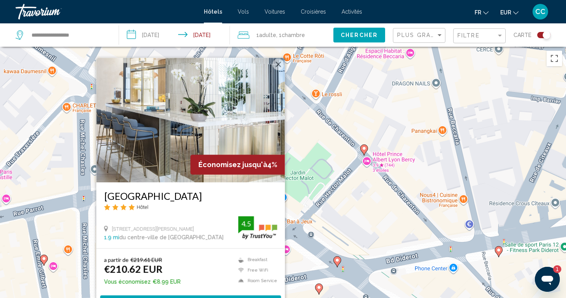
click at [303, 262] on div "Pour activer le glissement avec le clavier, appuyez sur Alt+Entrée. Une fois ce…" at bounding box center [283, 196] width 566 height 298
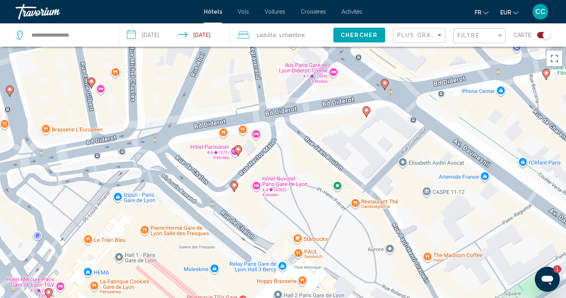
drag, startPoint x: 303, startPoint y: 262, endPoint x: 351, endPoint y: 86, distance: 183.1
click at [351, 86] on div "Pour activer le glissement avec le clavier, appuyez sur Alt+Entrée. Une fois ce…" at bounding box center [283, 196] width 566 height 298
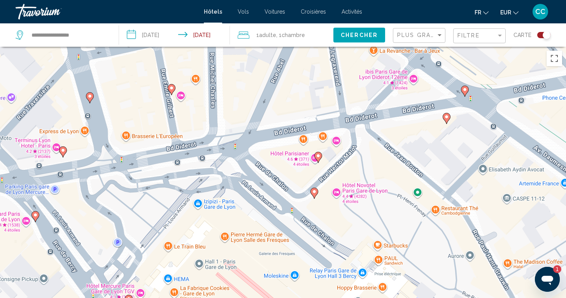
drag, startPoint x: 169, startPoint y: 225, endPoint x: 250, endPoint y: 229, distance: 81.1
click at [250, 229] on div "Pour activer le glissement avec le clavier, appuyez sur Alt+Entrée. Une fois ce…" at bounding box center [283, 196] width 566 height 298
click at [174, 87] on icon "Main content" at bounding box center [171, 89] width 7 height 10
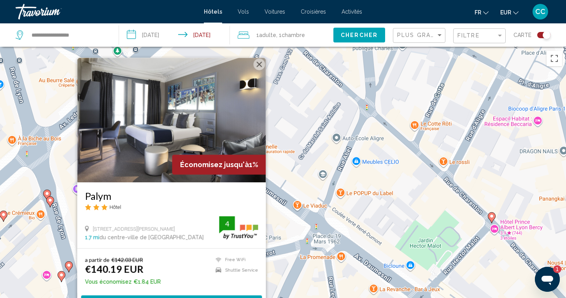
click at [284, 233] on div "Pour activer le glissement avec le clavier, appuyez sur Alt+Entrée. Une fois ce…" at bounding box center [283, 196] width 566 height 298
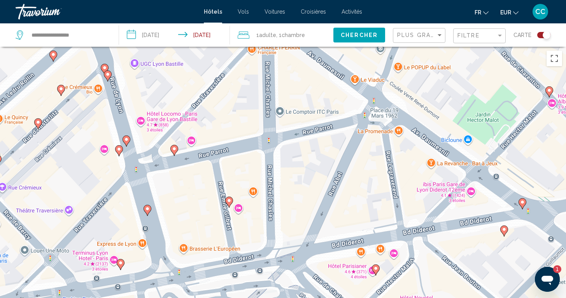
drag, startPoint x: 230, startPoint y: 285, endPoint x: 287, endPoint y: 158, distance: 139.2
click at [287, 158] on div "Pour activer le glissement avec le clavier, appuyez sur Alt+Entrée. Une fois ce…" at bounding box center [283, 196] width 566 height 298
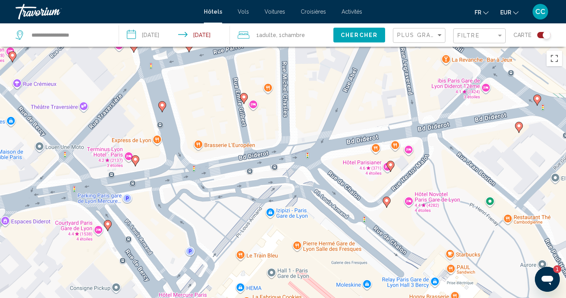
drag, startPoint x: 186, startPoint y: 219, endPoint x: 201, endPoint y: 112, distance: 107.8
click at [201, 112] on div "Pour activer le glissement avec le clavier, appuyez sur Alt+Entrée. Une fois ce…" at bounding box center [283, 196] width 566 height 298
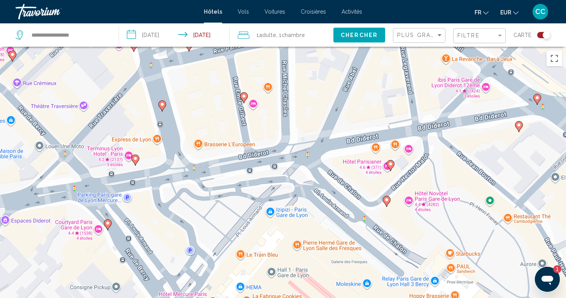
click at [162, 106] on image "Main content" at bounding box center [162, 104] width 5 height 5
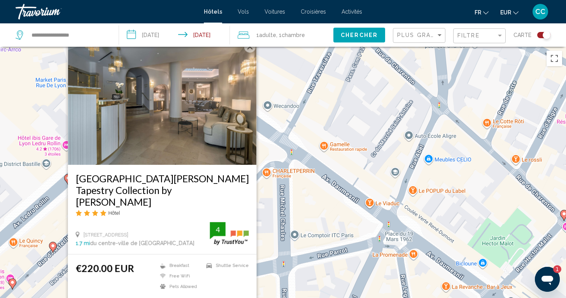
click at [268, 249] on div "Pour activer le glissement avec le clavier, appuyez sur Alt+Entrée. Une fois ce…" at bounding box center [283, 196] width 566 height 298
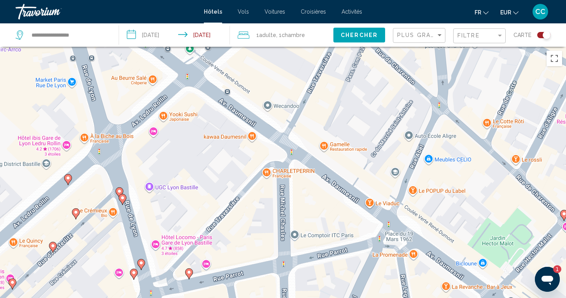
click at [135, 275] on icon "Main content" at bounding box center [133, 274] width 7 height 10
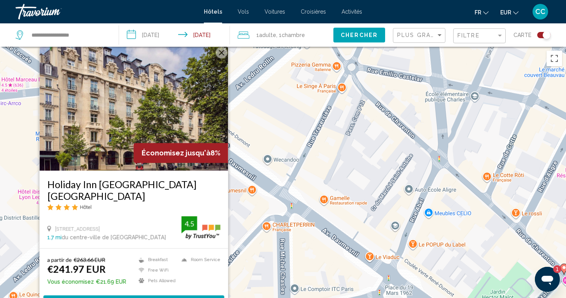
click at [250, 269] on div "Pour activer le glissement avec le clavier, appuyez sur Alt+Entrée. Une fois ce…" at bounding box center [283, 196] width 566 height 298
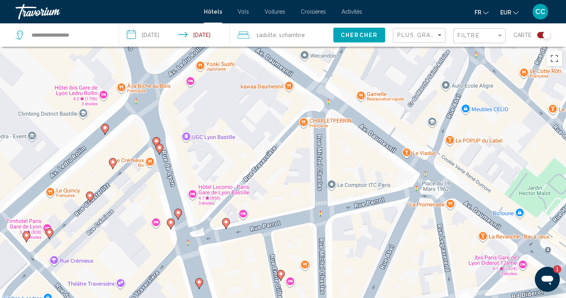
drag, startPoint x: 160, startPoint y: 278, endPoint x: 199, endPoint y: 174, distance: 111.1
click at [198, 173] on div "Pour activer le glissement avec le clavier, appuyez sur Alt+Entrée. Une fois ce…" at bounding box center [283, 196] width 566 height 298
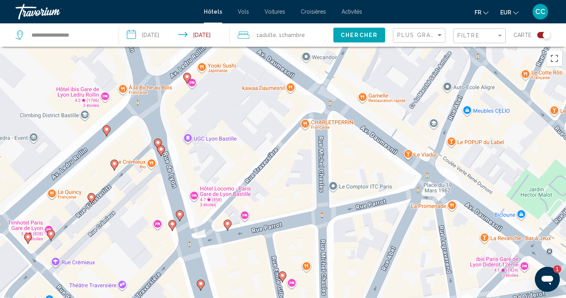
click at [179, 216] on image "Main content" at bounding box center [180, 214] width 5 height 5
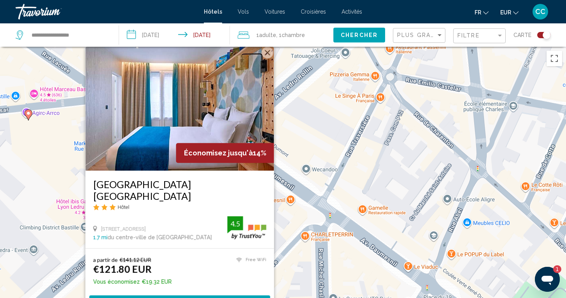
click at [292, 223] on div "Pour activer le glissement avec le clavier, appuyez sur Alt+Entrée. Une fois ce…" at bounding box center [283, 196] width 566 height 298
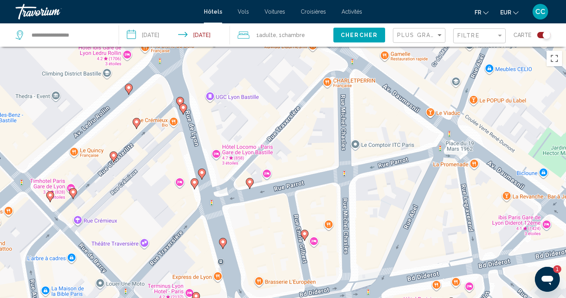
drag, startPoint x: 186, startPoint y: 287, endPoint x: 208, endPoint y: 133, distance: 155.7
click at [208, 133] on div "Pour activer le glissement avec le clavier, appuyez sur Alt+Entrée. Une fois ce…" at bounding box center [283, 196] width 566 height 298
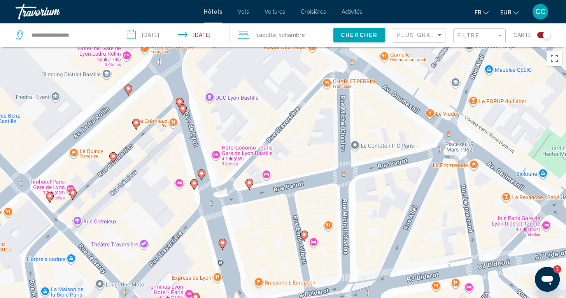
click at [183, 111] on icon "Main content" at bounding box center [182, 109] width 7 height 10
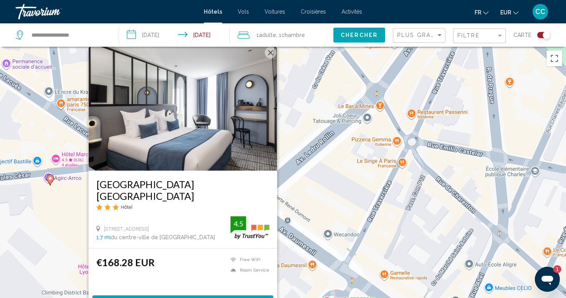
click at [321, 281] on div "Pour activer le glissement avec le clavier, appuyez sur Alt+Entrée. Une fois ce…" at bounding box center [283, 196] width 566 height 298
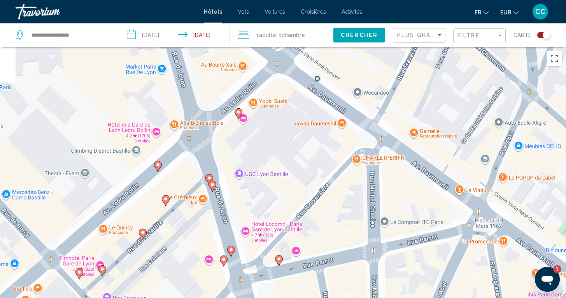
drag, startPoint x: 203, startPoint y: 292, endPoint x: 232, endPoint y: 146, distance: 149.0
click at [232, 145] on div "Pour activer le glissement avec le clavier, appuyez sur Alt+Entrée. Une fois ce…" at bounding box center [283, 196] width 566 height 298
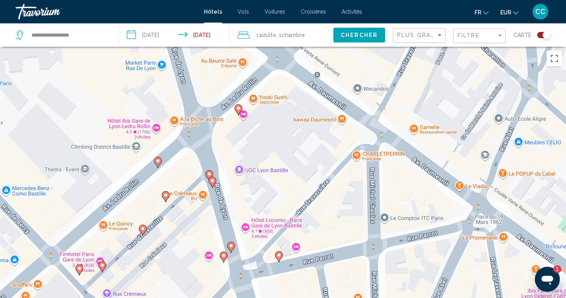
click at [208, 174] on image "Main content" at bounding box center [209, 174] width 5 height 5
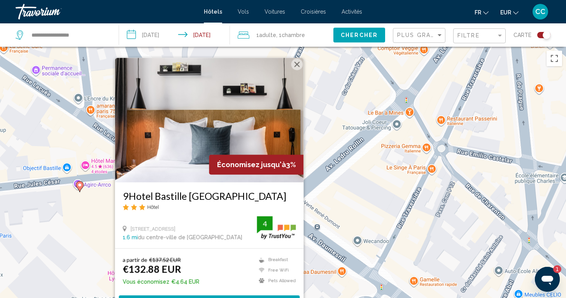
click at [317, 262] on div "Pour activer le glissement avec le clavier, appuyez sur Alt+Entrée. Une fois ce…" at bounding box center [283, 196] width 566 height 298
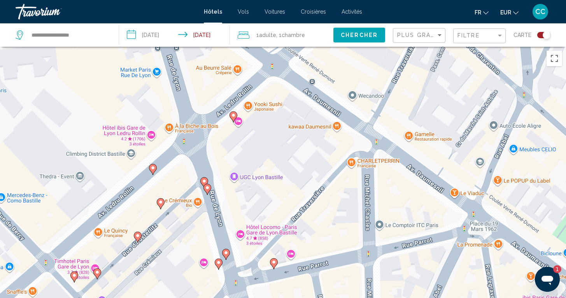
drag, startPoint x: 269, startPoint y: 284, endPoint x: 264, endPoint y: 139, distance: 145.7
click at [264, 138] on div "Pour activer le glissement avec le clavier, appuyez sur Alt+Entrée. Une fois ce…" at bounding box center [283, 196] width 566 height 298
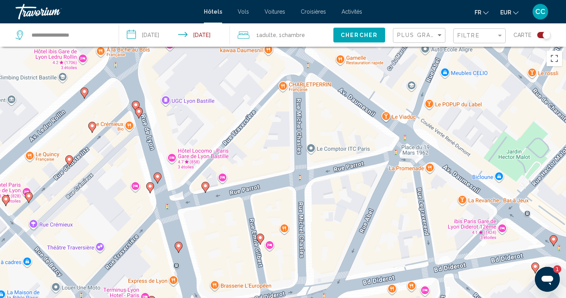
drag, startPoint x: 206, startPoint y: 246, endPoint x: 136, endPoint y: 168, distance: 104.8
click at [136, 168] on div "Pour activer le glissement avec le clavier, appuyez sur Alt+Entrée. Une fois ce…" at bounding box center [283, 196] width 566 height 298
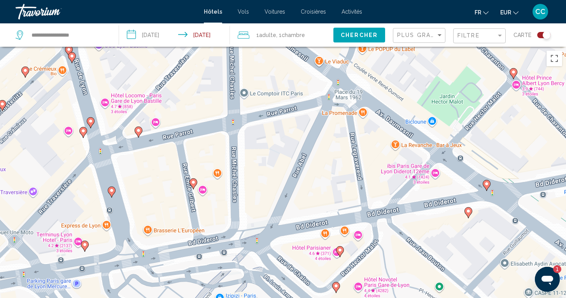
drag, startPoint x: 223, startPoint y: 233, endPoint x: 156, endPoint y: 175, distance: 88.9
click at [156, 175] on div "Pour activer le glissement avec le clavier, appuyez sur Alt+Entrée. Une fois ce…" at bounding box center [283, 196] width 566 height 298
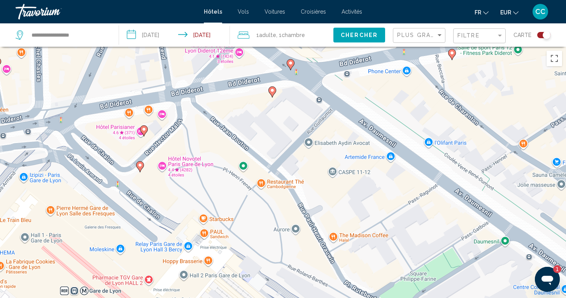
drag, startPoint x: 334, startPoint y: 226, endPoint x: 137, endPoint y: 107, distance: 230.8
click at [137, 106] on div "Pour activer le glissement avec le clavier, appuyez sur Alt+Entrée. Une fois ce…" at bounding box center [283, 196] width 566 height 298
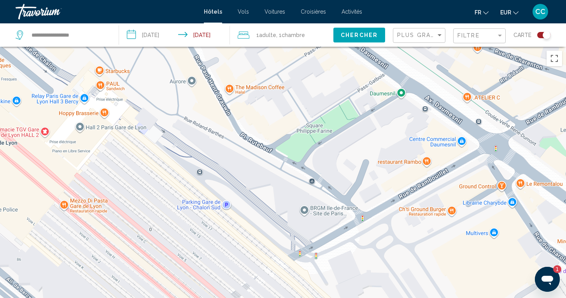
drag, startPoint x: 196, startPoint y: 213, endPoint x: 93, endPoint y: 64, distance: 181.0
click at [93, 63] on div "Pour activer le glissement avec le clavier, appuyez sur Alt+Entrée. Une fois ce…" at bounding box center [283, 196] width 566 height 298
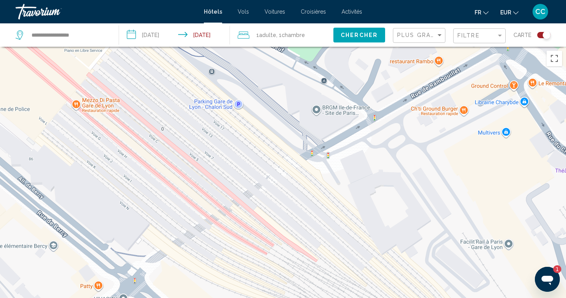
drag, startPoint x: 118, startPoint y: 193, endPoint x: 128, endPoint y: 90, distance: 103.3
click at [128, 90] on div "Pour activer le glissement avec le clavier, appuyez sur Alt+Entrée. Une fois ce…" at bounding box center [283, 196] width 566 height 298
click at [308, 201] on div "Pour activer le glissement avec le clavier, appuyez sur Alt+Entrée. Une fois ce…" at bounding box center [283, 196] width 566 height 298
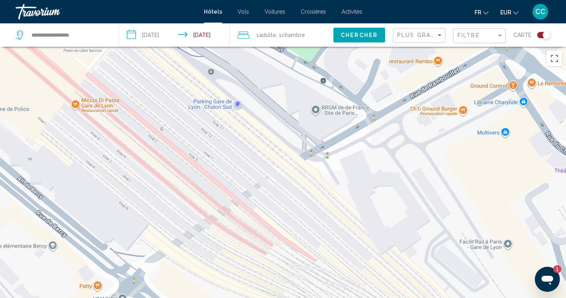
click at [308, 201] on div "Pour activer le glissement avec le clavier, appuyez sur Alt+Entrée. Une fois ce…" at bounding box center [283, 196] width 566 height 298
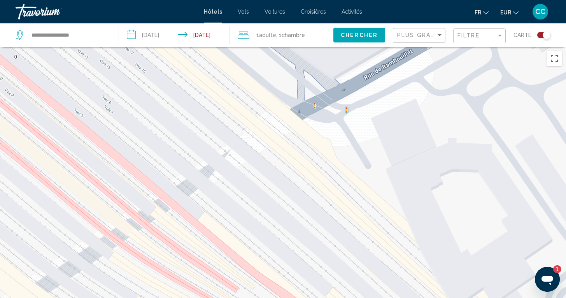
click at [309, 202] on div "Main content" at bounding box center [283, 196] width 566 height 298
click at [557, 289] on div "Main content" at bounding box center [283, 196] width 566 height 298
click at [554, 60] on button "Passer en plein écran" at bounding box center [555, 59] width 16 height 16
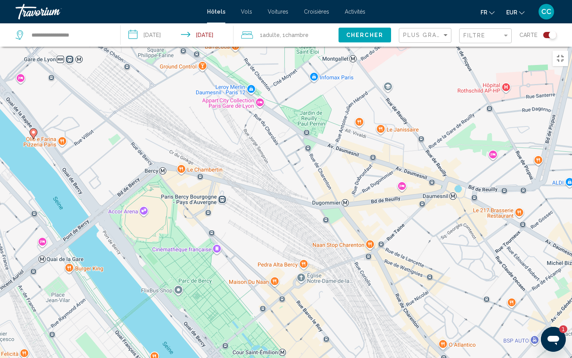
drag, startPoint x: 398, startPoint y: 303, endPoint x: 260, endPoint y: 175, distance: 188.5
click at [260, 175] on div "Pour activer le glissement avec le clavier, appuyez sur Alt+Entrée. Une fois ce…" at bounding box center [286, 226] width 572 height 358
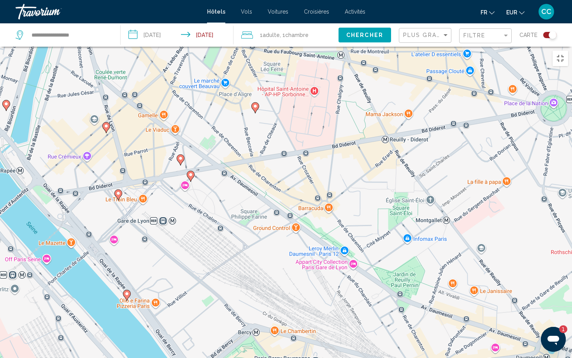
drag, startPoint x: 218, startPoint y: 105, endPoint x: 311, endPoint y: 269, distance: 188.8
click at [311, 269] on div "Pour activer le glissement avec le clavier, appuyez sur Alt+Entrée. Une fois ce…" at bounding box center [286, 226] width 572 height 358
click at [193, 173] on image "Main content" at bounding box center [190, 175] width 5 height 5
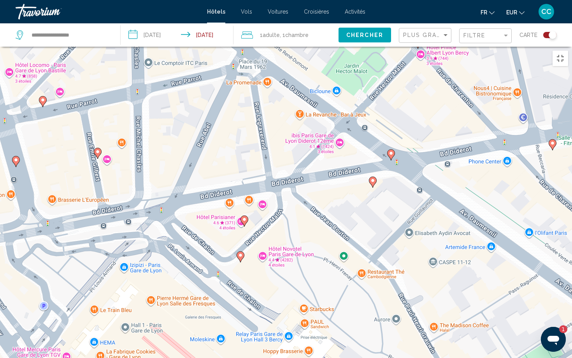
click at [245, 217] on image "Main content" at bounding box center [244, 219] width 5 height 5
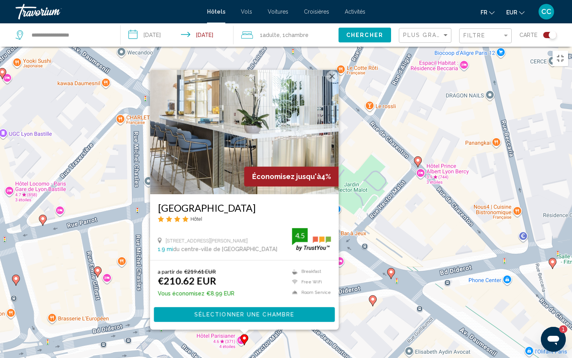
click at [354, 267] on div "Pour activer le glissement avec le clavier, appuyez sur Alt+Entrée. Une fois ce…" at bounding box center [286, 226] width 572 height 358
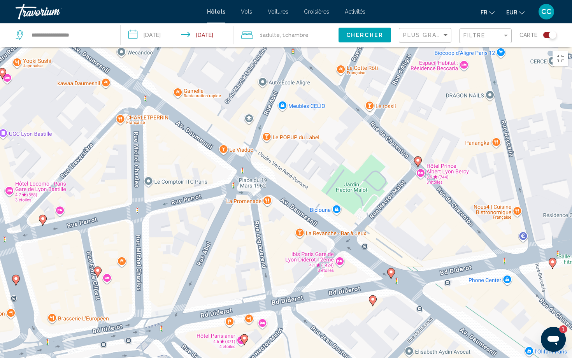
click at [246, 297] on image "Main content" at bounding box center [244, 338] width 5 height 5
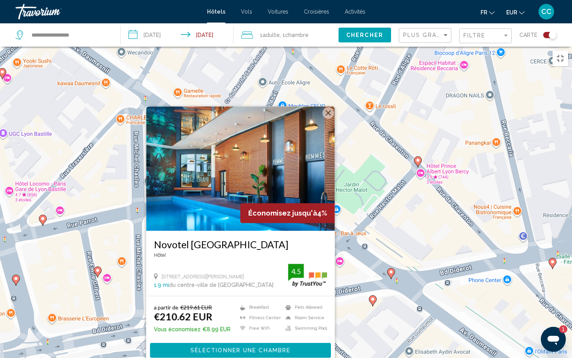
click at [116, 259] on div "Pour activer le glissement avec le clavier, appuyez sur Alt+Entrée. Une fois ce…" at bounding box center [286, 226] width 572 height 358
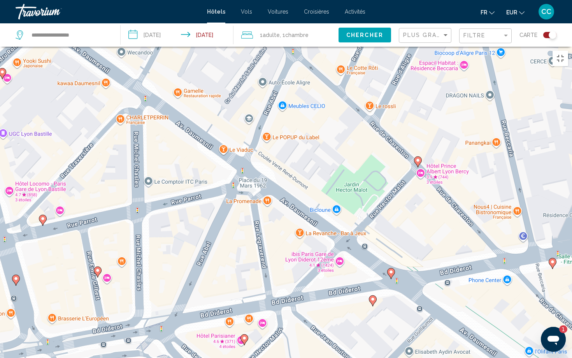
click at [97, 268] on image "Main content" at bounding box center [97, 270] width 5 height 5
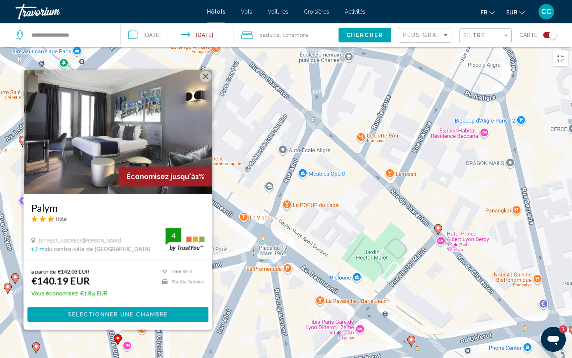
click at [74, 293] on div "Pour activer le glissement avec le clavier, appuyez sur Alt+Entrée. Une fois ce…" at bounding box center [286, 226] width 572 height 358
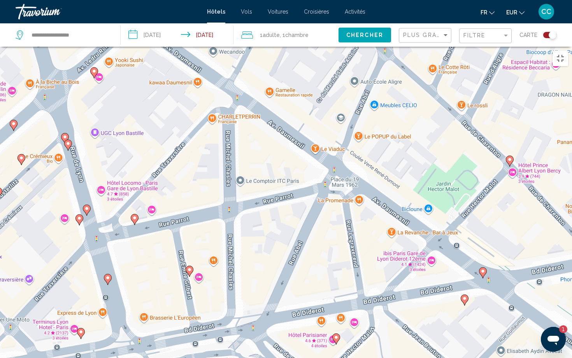
drag, startPoint x: 78, startPoint y: 320, endPoint x: 157, endPoint y: 246, distance: 107.7
click at [157, 246] on div "Pour activer le glissement avec le clavier, appuyez sur Alt+Entrée. Une fois ce…" at bounding box center [286, 226] width 572 height 358
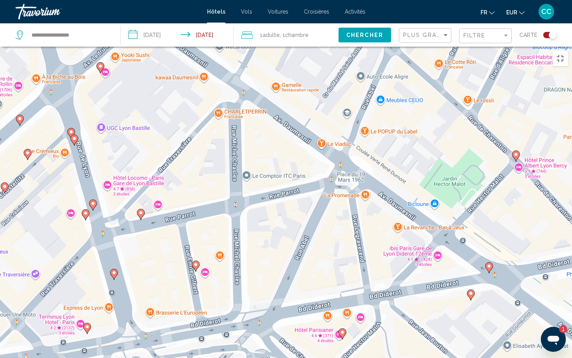
click at [114, 269] on icon "Main content" at bounding box center [114, 274] width 7 height 10
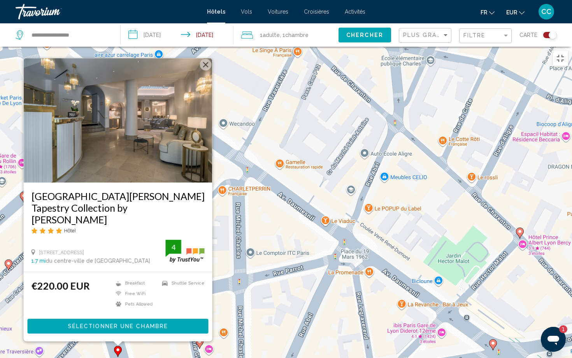
click at [162, 297] on div "Pour activer le glissement avec le clavier, appuyez sur Alt+Entrée. Une fois ce…" at bounding box center [286, 226] width 572 height 358
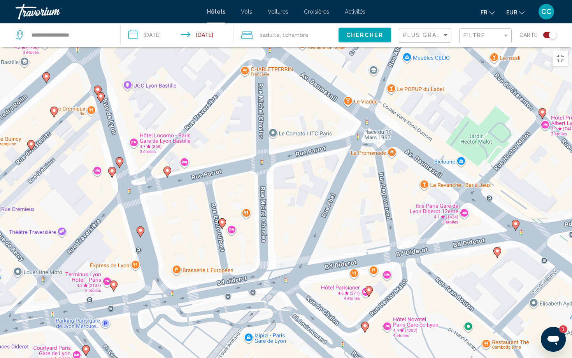
drag, startPoint x: 162, startPoint y: 319, endPoint x: 185, endPoint y: 199, distance: 122.4
click at [185, 199] on div "Pour activer le glissement avec le clavier, appuyez sur Alt+Entrée. Une fois ce…" at bounding box center [286, 226] width 572 height 358
click at [115, 281] on icon "Main content" at bounding box center [113, 286] width 7 height 10
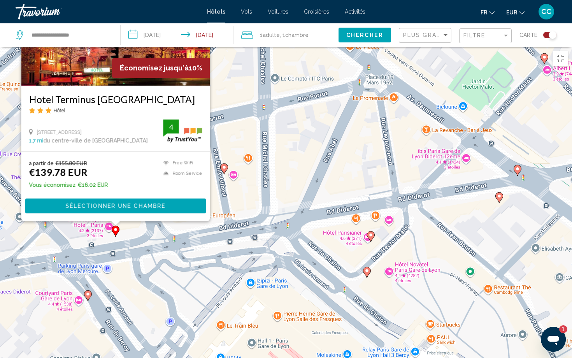
drag, startPoint x: 125, startPoint y: 334, endPoint x: 123, endPoint y: 224, distance: 109.4
click at [123, 224] on div "Pour activer le glissement avec le clavier, appuyez sur Alt+Entrée. Une fois ce…" at bounding box center [286, 226] width 572 height 358
click at [91, 291] on icon "Main content" at bounding box center [87, 296] width 7 height 10
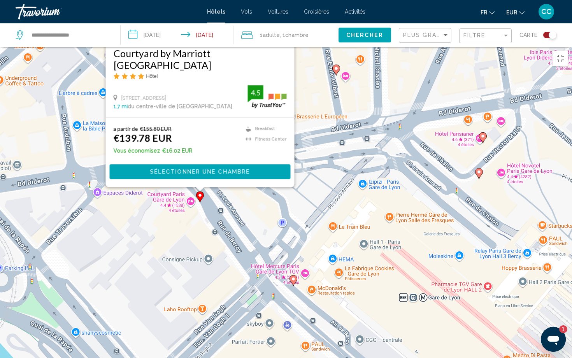
drag, startPoint x: 181, startPoint y: 316, endPoint x: 265, endPoint y: 162, distance: 175.4
click at [264, 162] on div "Pour activer le glissement avec le clavier, appuyez sur Alt+Entrée. Une fois ce…" at bounding box center [286, 226] width 572 height 358
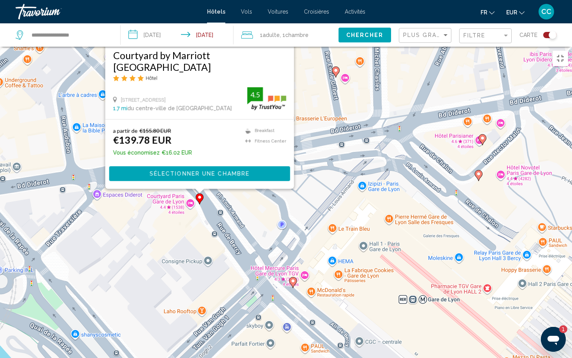
click at [295, 279] on image "Main content" at bounding box center [293, 281] width 5 height 5
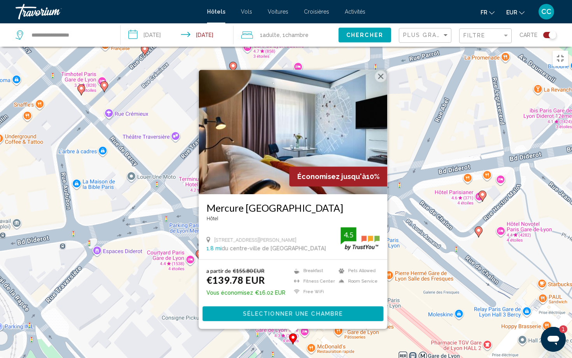
click at [269, 297] on div "Pour activer le glissement avec le clavier, appuyez sur Alt+Entrée. Une fois ce…" at bounding box center [286, 226] width 572 height 358
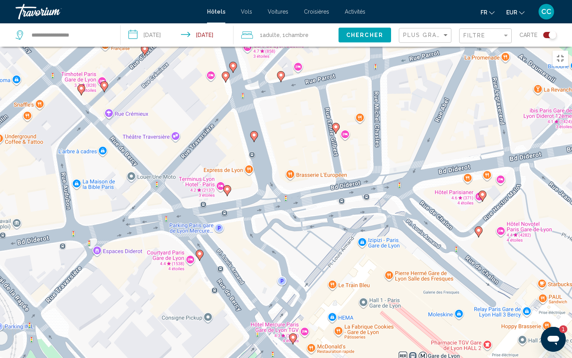
click at [292, 297] on image "Main content" at bounding box center [293, 337] width 5 height 5
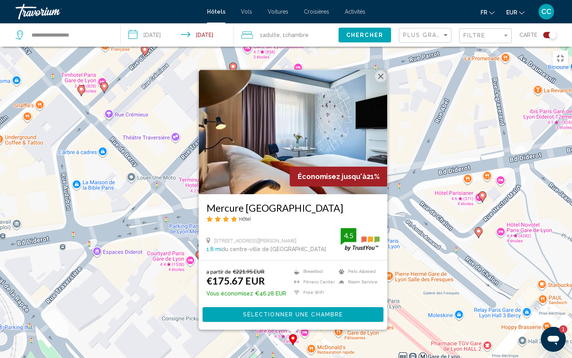
click at [234, 297] on div "Pour activer le glissement avec le clavier, appuyez sur Alt+Entrée. Une fois ce…" at bounding box center [286, 226] width 572 height 358
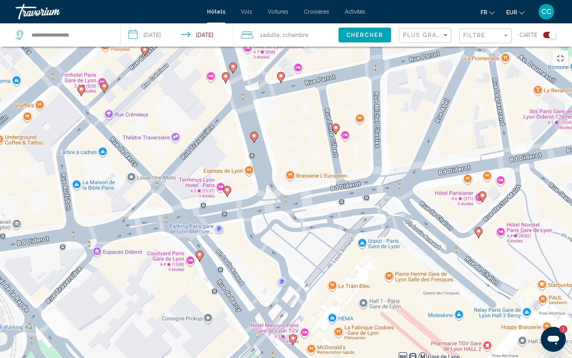
click at [200, 251] on icon "Main content" at bounding box center [199, 256] width 7 height 10
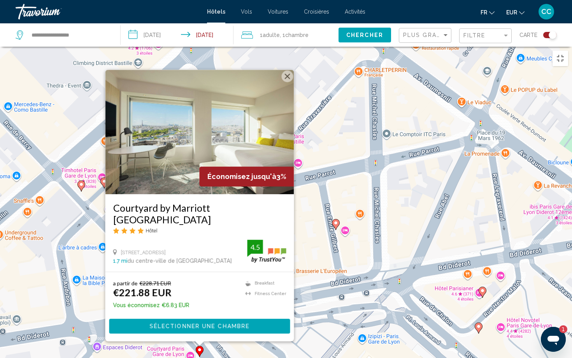
click at [174, 297] on div "Pour activer le glissement avec le clavier, appuyez sur Alt+Entrée. Une fois ce…" at bounding box center [286, 226] width 572 height 358
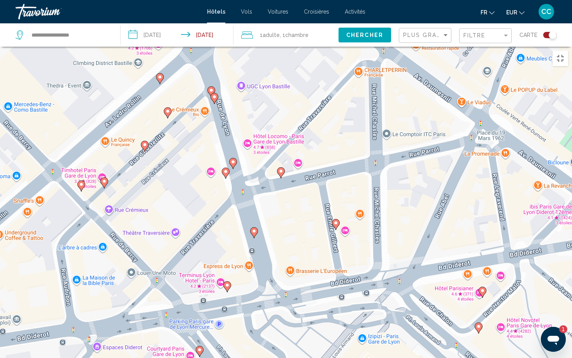
click at [229, 283] on image "Main content" at bounding box center [227, 285] width 5 height 5
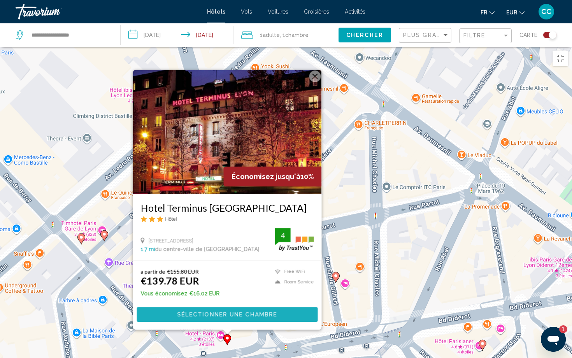
click at [230, 297] on span "Sélectionner une chambre" at bounding box center [227, 315] width 100 height 6
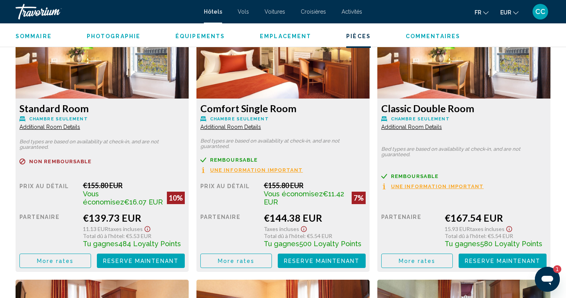
scroll to position [1101, 0]
click at [65, 261] on span "More rates" at bounding box center [55, 261] width 37 height 6
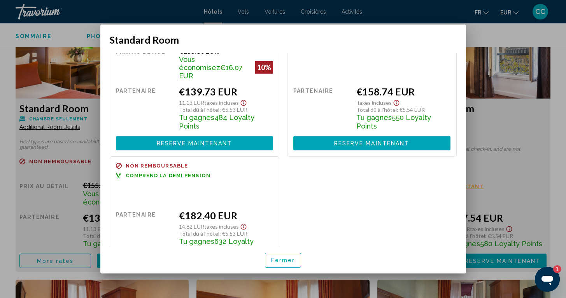
scroll to position [0, 0]
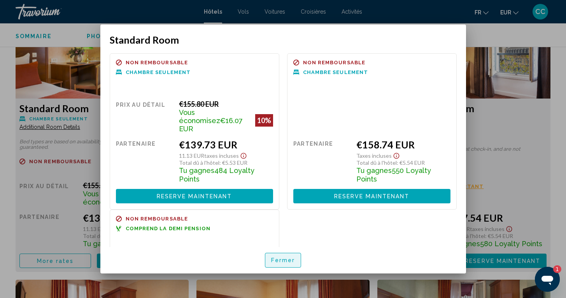
click at [279, 257] on span "Fermer" at bounding box center [283, 260] width 24 height 6
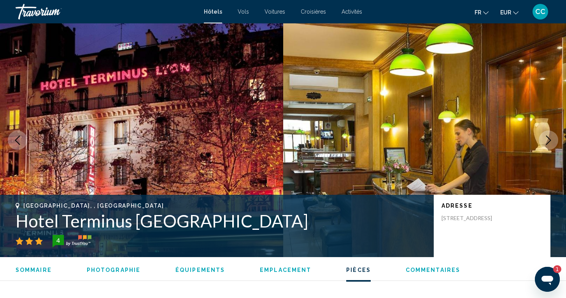
scroll to position [1101, 0]
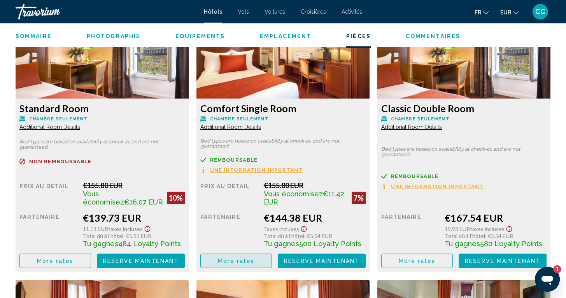
click at [74, 264] on span "More rates" at bounding box center [55, 261] width 37 height 6
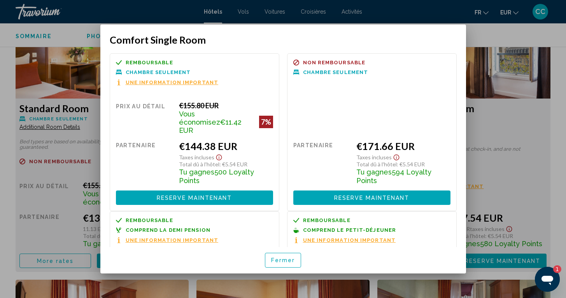
scroll to position [0, 0]
click at [287, 264] on button "Fermer" at bounding box center [283, 260] width 37 height 14
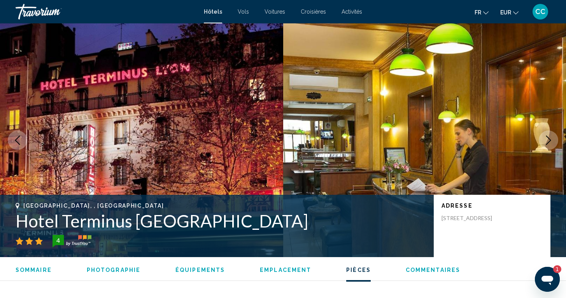
scroll to position [1101, 0]
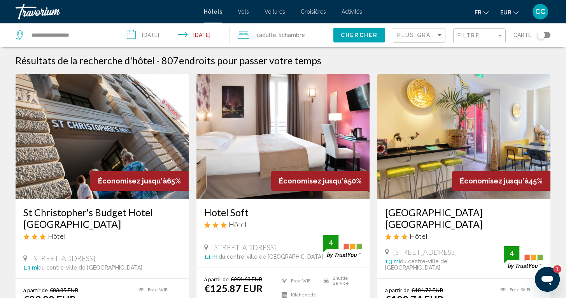
click at [545, 35] on div "Toggle map" at bounding box center [542, 35] width 8 height 8
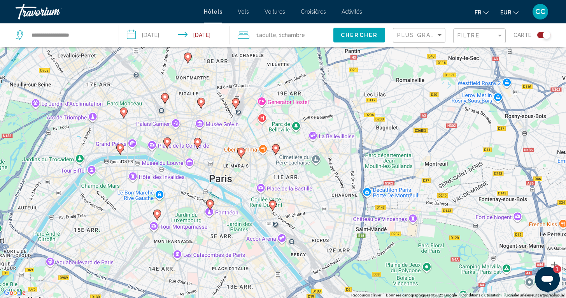
drag, startPoint x: 524, startPoint y: 174, endPoint x: 441, endPoint y: 185, distance: 84.0
click at [441, 185] on div "Pour activer le glissement avec le clavier, appuyez sur Alt+Entrée. Une fois ce…" at bounding box center [283, 149] width 566 height 298
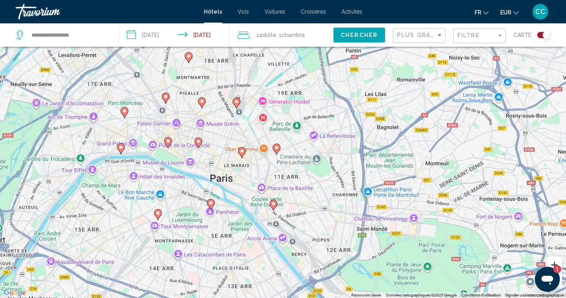
click at [552, 264] on button "Zoom avant" at bounding box center [555, 265] width 16 height 16
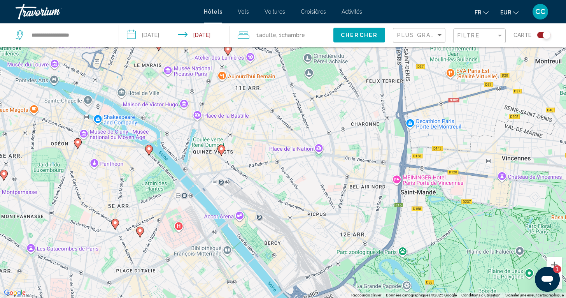
drag, startPoint x: 296, startPoint y: 235, endPoint x: 253, endPoint y: 116, distance: 126.5
click at [253, 116] on div "Pour activer le glissement avec le clavier, appuyez sur Alt+Entrée. Une fois ce…" at bounding box center [283, 149] width 566 height 298
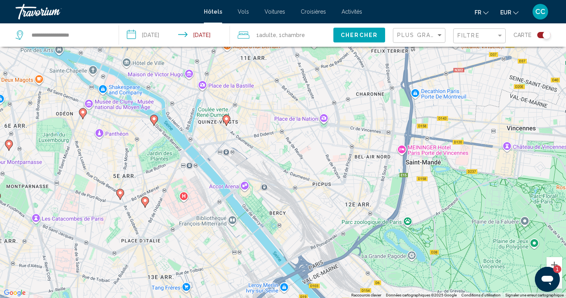
drag, startPoint x: 249, startPoint y: 184, endPoint x: 254, endPoint y: 153, distance: 31.2
click at [254, 153] on div "Pour activer le glissement avec le clavier, appuyez sur Alt+Entrée. Une fois ce…" at bounding box center [283, 149] width 566 height 298
click at [226, 119] on image "Main content" at bounding box center [226, 119] width 5 height 5
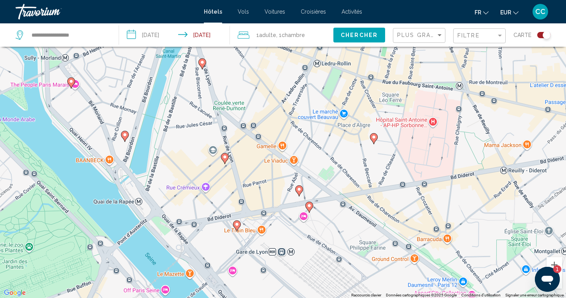
click at [310, 209] on icon "Main content" at bounding box center [309, 207] width 7 height 10
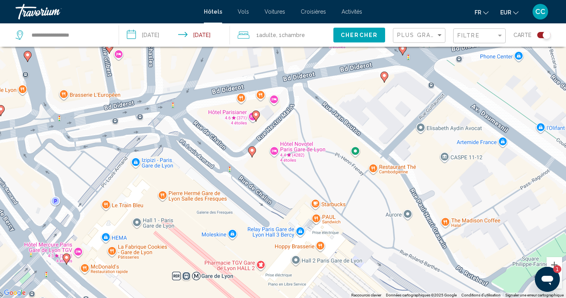
drag, startPoint x: 482, startPoint y: 158, endPoint x: 496, endPoint y: 132, distance: 29.6
click at [496, 132] on div "Pour naviguer, appuyez sur les touches fléchées. Pour activer le glissement ave…" at bounding box center [283, 149] width 566 height 298
click at [552, 261] on button "Zoom avant" at bounding box center [555, 265] width 16 height 16
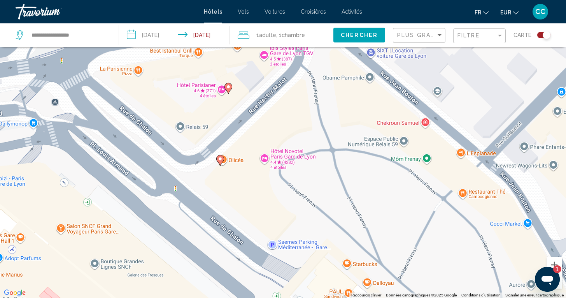
click at [561, 289] on div "Pour naviguer, appuyez sur les touches fléchées. Pour activer le glissement ave…" at bounding box center [283, 149] width 566 height 298
click at [561, 287] on button "Zoom arrière" at bounding box center [555, 281] width 16 height 16
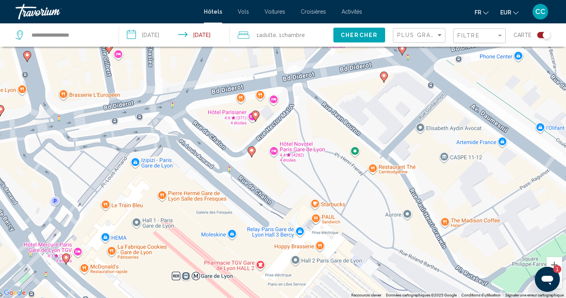
click at [253, 153] on icon "Main content" at bounding box center [251, 151] width 7 height 10
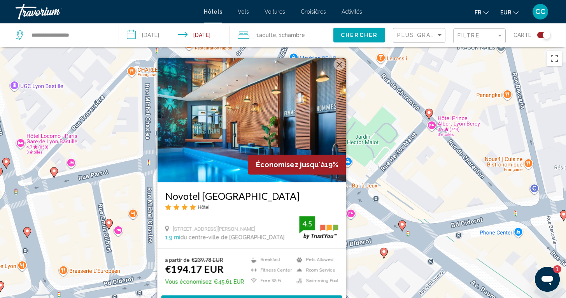
click at [364, 228] on div "Pour activer le glissement avec le clavier, appuyez sur Alt+Entrée. Une fois ce…" at bounding box center [283, 196] width 566 height 298
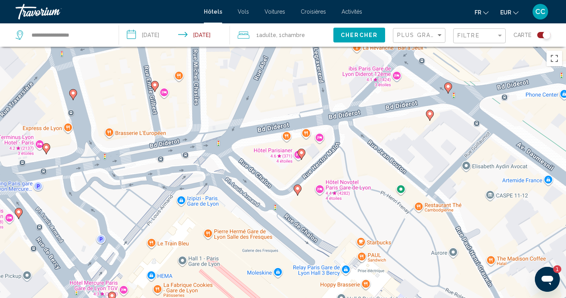
drag, startPoint x: 265, startPoint y: 256, endPoint x: 310, endPoint y: 118, distance: 145.9
click at [310, 118] on div "Pour activer le glissement avec le clavier, appuyez sur Alt+Entrée. Une fois ce…" at bounding box center [283, 196] width 566 height 298
click at [300, 152] on image "Main content" at bounding box center [301, 152] width 5 height 5
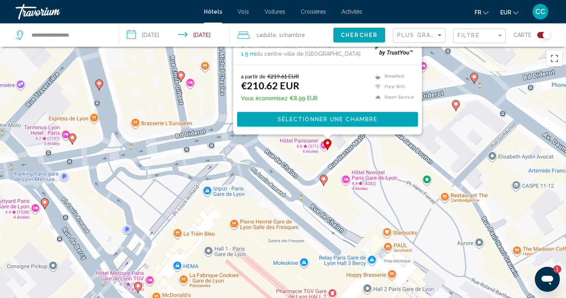
drag, startPoint x: 408, startPoint y: 260, endPoint x: 434, endPoint y: 74, distance: 188.0
click at [434, 74] on div "Pour activer le glissement avec le clavier, appuyez sur Alt+Entrée. Une fois ce…" at bounding box center [283, 196] width 566 height 298
click at [295, 229] on div "Pour activer le glissement avec le clavier, appuyez sur Alt+Entrée. Une fois ce…" at bounding box center [283, 196] width 566 height 298
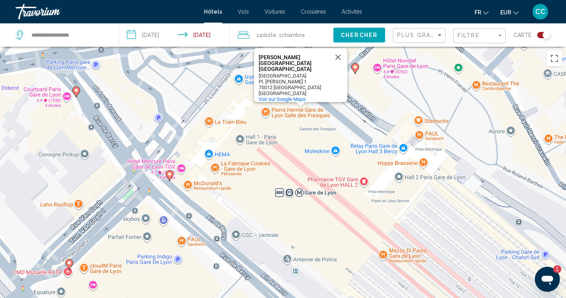
drag, startPoint x: 285, startPoint y: 253, endPoint x: 317, endPoint y: 140, distance: 116.9
click at [317, 140] on div "Pour activer le glissement avec le clavier, appuyez sur Alt+Entrée. Une fois ce…" at bounding box center [283, 196] width 566 height 298
click at [171, 175] on image "Main content" at bounding box center [169, 174] width 5 height 5
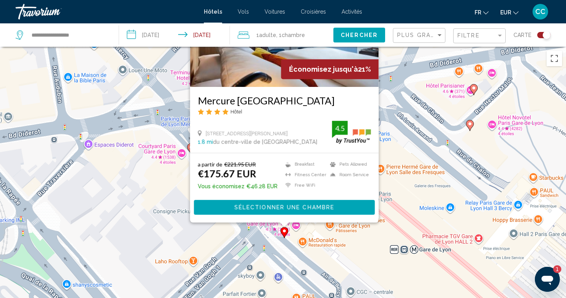
drag, startPoint x: 280, startPoint y: 248, endPoint x: 396, endPoint y: 152, distance: 150.1
click at [396, 152] on div "Pour activer le glissement avec le clavier, appuyez sur Alt+Entrée. Une fois ce…" at bounding box center [283, 196] width 566 height 298
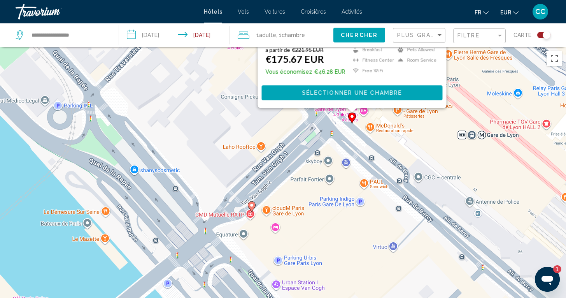
drag, startPoint x: 329, startPoint y: 265, endPoint x: 396, endPoint y: 149, distance: 133.8
click at [396, 149] on div "Pour activer le glissement avec le clavier, appuyez sur Alt+Entrée. Une fois ce…" at bounding box center [283, 196] width 566 height 298
click at [252, 204] on image "Main content" at bounding box center [251, 205] width 5 height 5
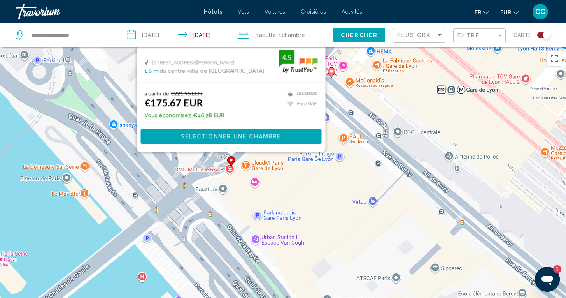
drag, startPoint x: 389, startPoint y: 259, endPoint x: 369, endPoint y: 92, distance: 167.8
click at [369, 92] on div "Pour activer le glissement avec le clavier, appuyez sur Alt+Entrée. Une fois ce…" at bounding box center [283, 196] width 566 height 298
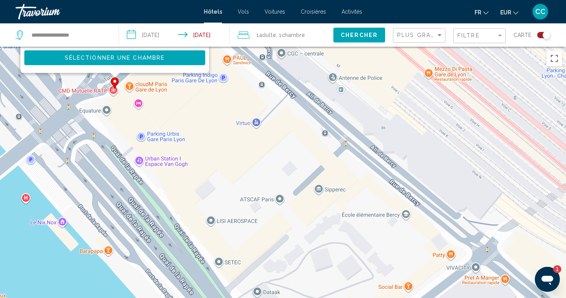
drag, startPoint x: 343, startPoint y: 203, endPoint x: 224, endPoint y: 127, distance: 141.5
click at [224, 127] on div "Pour activer le glissement avec le clavier, appuyez sur Alt+Entrée. Une fois ce…" at bounding box center [283, 196] width 566 height 298
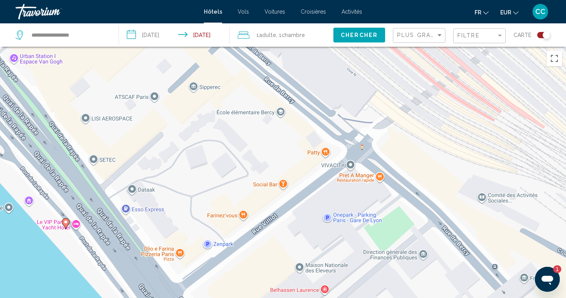
drag, startPoint x: 267, startPoint y: 205, endPoint x: 139, endPoint y: 97, distance: 168.0
click at [139, 97] on div "Pour activer le glissement avec le clavier, appuyez sur Alt+Entrée. Une fois ce…" at bounding box center [283, 196] width 566 height 298
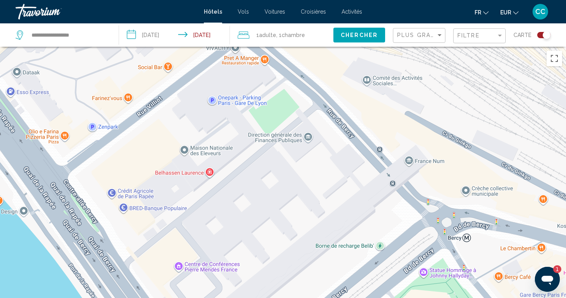
drag, startPoint x: 274, startPoint y: 197, endPoint x: 159, endPoint y: 81, distance: 163.8
click at [159, 81] on div "Pour activer le glissement avec le clavier, appuyez sur Alt+Entrée. Une fois ce…" at bounding box center [283, 196] width 566 height 298
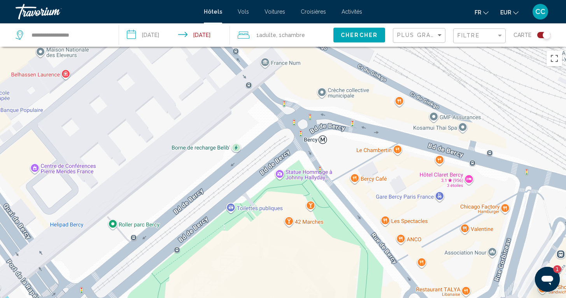
drag, startPoint x: 340, startPoint y: 190, endPoint x: 193, endPoint y: 93, distance: 175.8
click at [193, 92] on div "Pour activer le glissement avec le clavier, appuyez sur Alt+Entrée. Une fois ce…" at bounding box center [283, 196] width 566 height 298
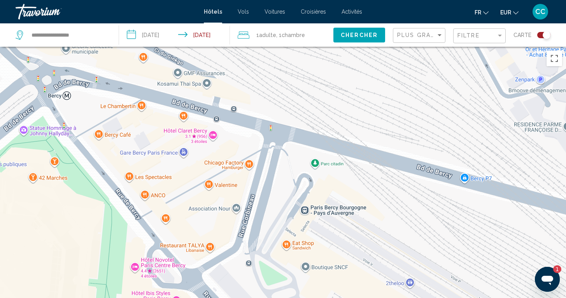
drag, startPoint x: 362, startPoint y: 165, endPoint x: 102, endPoint y: 121, distance: 263.4
click at [102, 121] on div "Pour activer le glissement avec le clavier, appuyez sur Alt+Entrée. Une fois ce…" at bounding box center [283, 196] width 566 height 298
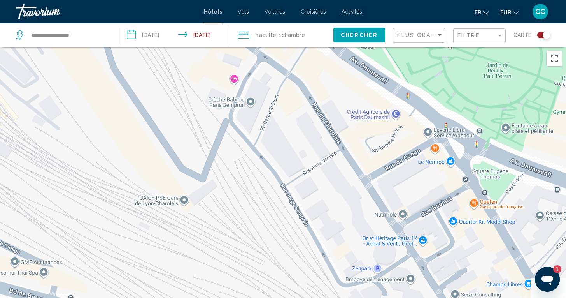
drag, startPoint x: 240, startPoint y: 117, endPoint x: 76, endPoint y: 305, distance: 250.3
click at [76, 297] on html "**********" at bounding box center [283, 149] width 566 height 298
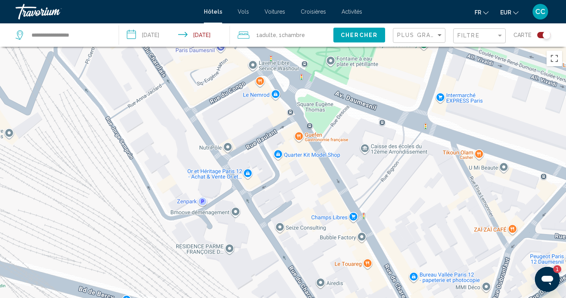
drag, startPoint x: 220, startPoint y: 249, endPoint x: 47, endPoint y: 186, distance: 184.4
click at [46, 185] on div "Main content" at bounding box center [283, 196] width 566 height 298
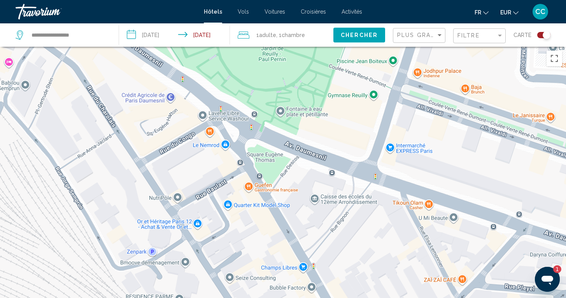
drag, startPoint x: 163, startPoint y: 189, endPoint x: 108, endPoint y: 234, distance: 70.5
click at [108, 234] on div "Main content" at bounding box center [283, 196] width 566 height 298
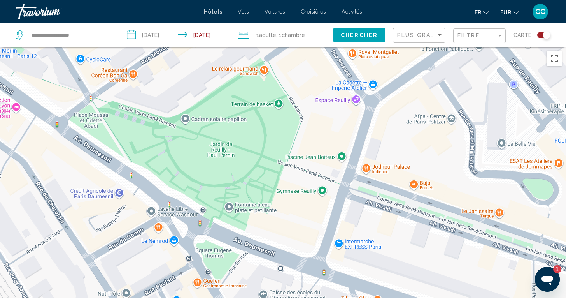
drag, startPoint x: 195, startPoint y: 180, endPoint x: 142, endPoint y: 277, distance: 110.6
click at [142, 278] on div "Main content" at bounding box center [283, 196] width 566 height 298
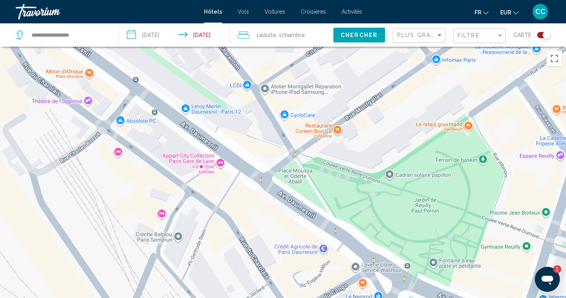
drag, startPoint x: 75, startPoint y: 206, endPoint x: 300, endPoint y: 269, distance: 234.2
click at [300, 269] on div "Main content" at bounding box center [283, 196] width 566 height 298
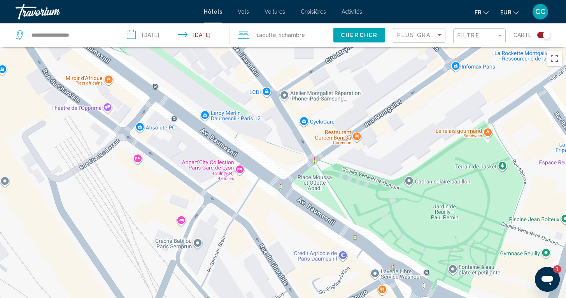
click at [558, 291] on div "Main content" at bounding box center [283, 196] width 566 height 298
click at [553, 61] on button "Passer en plein écran" at bounding box center [555, 59] width 16 height 16
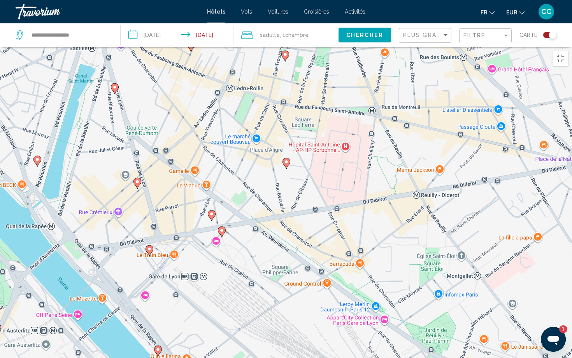
drag, startPoint x: 269, startPoint y: 201, endPoint x: 381, endPoint y: 306, distance: 153.1
click at [381, 297] on div "Pour activer le glissement avec le clavier, appuyez sur Alt+Entrée. Une fois ce…" at bounding box center [286, 226] width 572 height 358
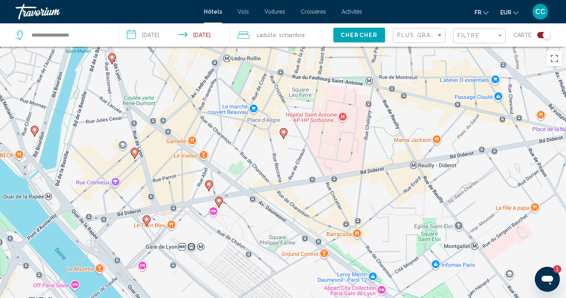
click at [481, 40] on div "Filtre" at bounding box center [481, 36] width 46 height 14
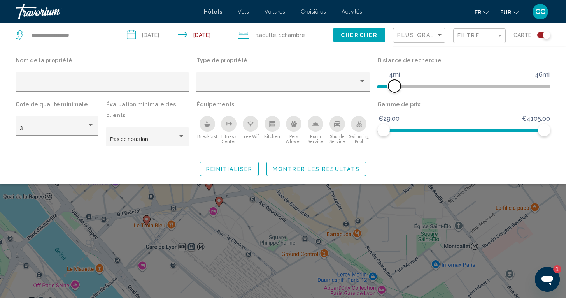
drag, startPoint x: 386, startPoint y: 86, endPoint x: 394, endPoint y: 86, distance: 7.8
click at [394, 86] on span "Hotel Filters" at bounding box center [395, 86] width 12 height 12
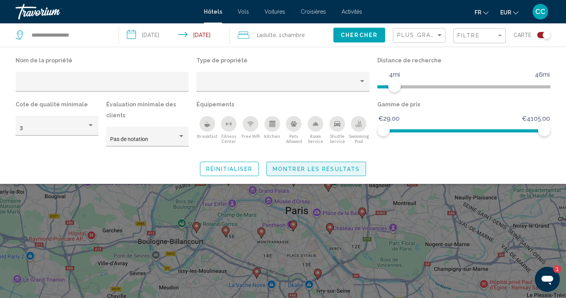
click at [338, 168] on span "Montrer les résultats" at bounding box center [316, 169] width 87 height 6
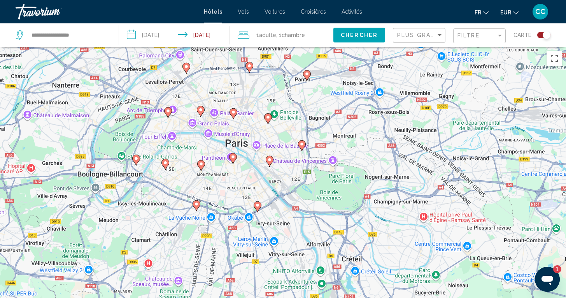
drag, startPoint x: 404, startPoint y: 253, endPoint x: 344, endPoint y: 186, distance: 89.9
click at [344, 186] on div "Pour activer le glissement avec le clavier, appuyez sur Alt+Entrée. Une fois ce…" at bounding box center [283, 196] width 566 height 298
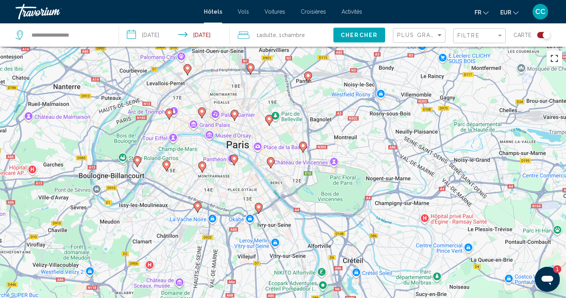
click at [557, 59] on button "Passer en plein écran" at bounding box center [555, 59] width 16 height 16
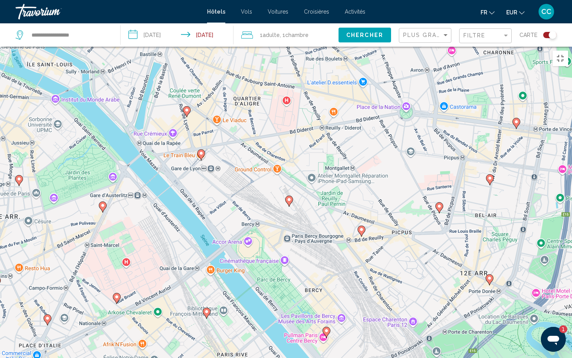
drag, startPoint x: 289, startPoint y: 140, endPoint x: 370, endPoint y: 310, distance: 188.2
click at [370, 297] on div "Pour activer le glissement avec le clavier, appuyez sur Alt+Entrée. Une fois ce…" at bounding box center [286, 226] width 572 height 358
click at [326, 297] on image "Main content" at bounding box center [326, 331] width 5 height 5
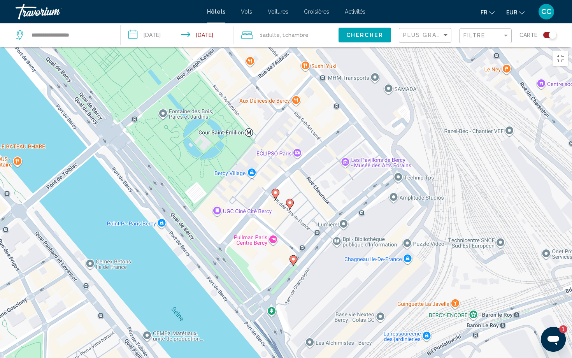
click at [292, 201] on image "Main content" at bounding box center [290, 203] width 5 height 5
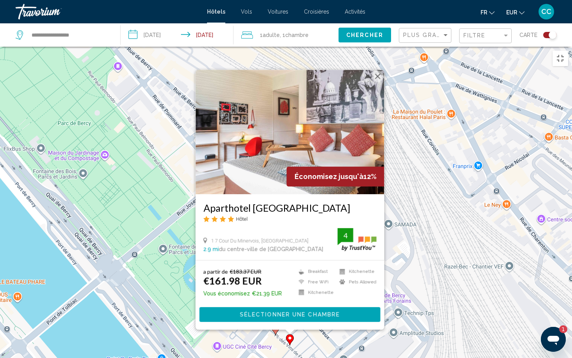
click at [231, 297] on div "Pour activer le glissement avec le clavier, appuyez sur Alt+Entrée. Une fois ce…" at bounding box center [286, 226] width 572 height 358
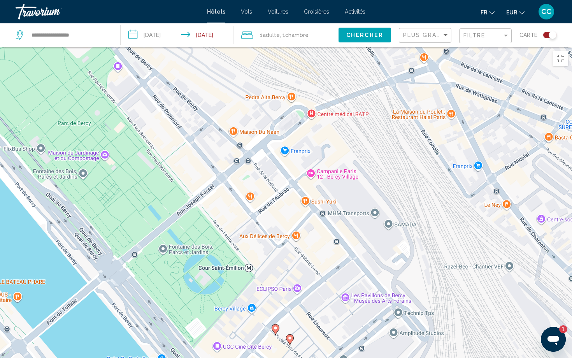
click at [274, 297] on image "Main content" at bounding box center [275, 328] width 5 height 5
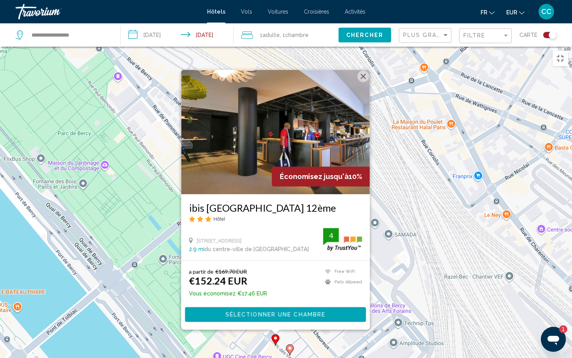
click at [394, 221] on div "Pour activer le glissement avec le clavier, appuyez sur Alt+Entrée. Une fois ce…" at bounding box center [286, 226] width 572 height 358
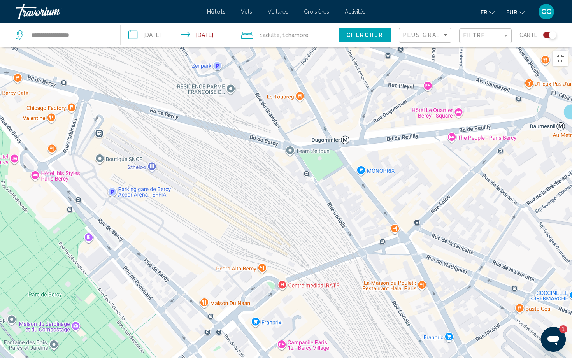
drag, startPoint x: 338, startPoint y: 149, endPoint x: 309, endPoint y: 311, distance: 164.6
click at [309, 297] on div "Pour activer le glissement avec le clavier, appuyez sur Alt+Entrée. Une fois ce…" at bounding box center [286, 226] width 572 height 358
click at [327, 125] on icon "Main content" at bounding box center [327, 130] width 7 height 10
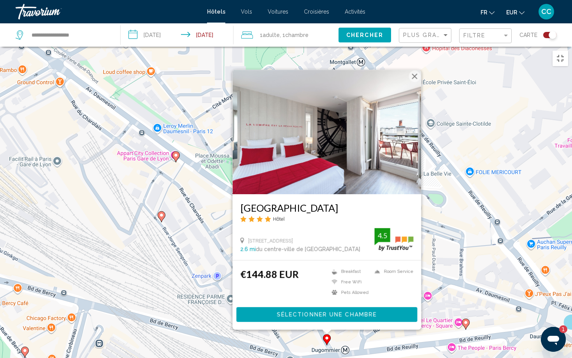
click at [209, 272] on div "Pour activer le glissement avec le clavier, appuyez sur Alt+Entrée. Une fois ce…" at bounding box center [286, 226] width 572 height 358
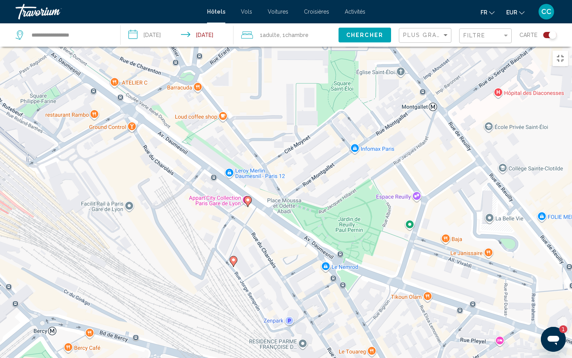
drag, startPoint x: 165, startPoint y: 226, endPoint x: 239, endPoint y: 270, distance: 85.7
click at [239, 271] on div "Pour activer le glissement avec le clavier, appuyez sur Alt+Entrée. Une fois ce…" at bounding box center [286, 226] width 572 height 358
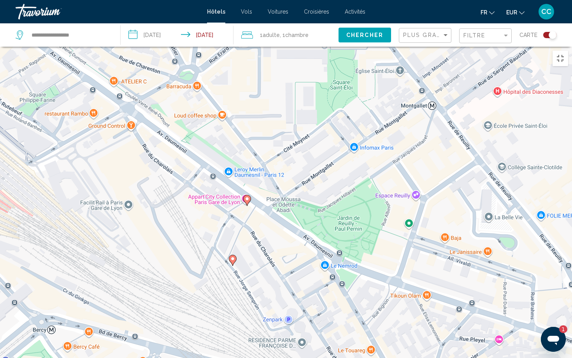
click at [246, 195] on icon "Main content" at bounding box center [247, 200] width 7 height 10
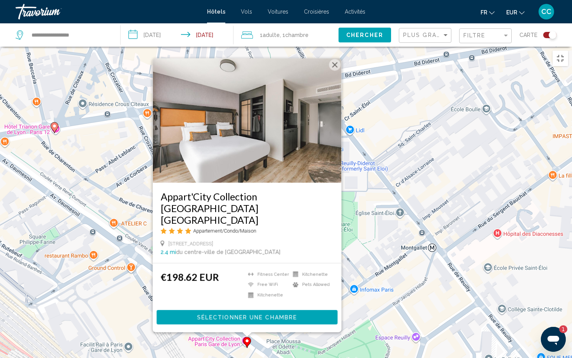
click at [185, 297] on div "Pour activer le glissement avec le clavier, appuyez sur Alt+Entrée. Une fois ce…" at bounding box center [286, 226] width 572 height 358
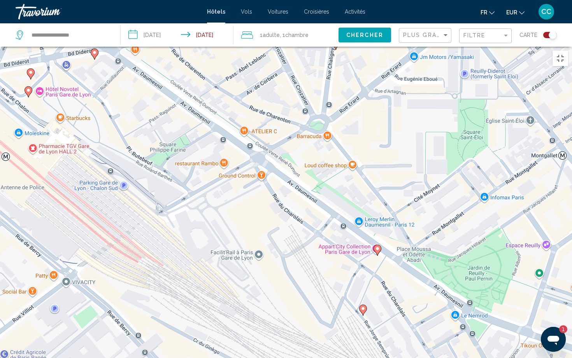
drag, startPoint x: 179, startPoint y: 308, endPoint x: 310, endPoint y: 215, distance: 161.0
click at [310, 215] on div "Pour activer le glissement avec le clavier, appuyez sur Alt+Entrée. Une fois ce…" at bounding box center [286, 226] width 572 height 358
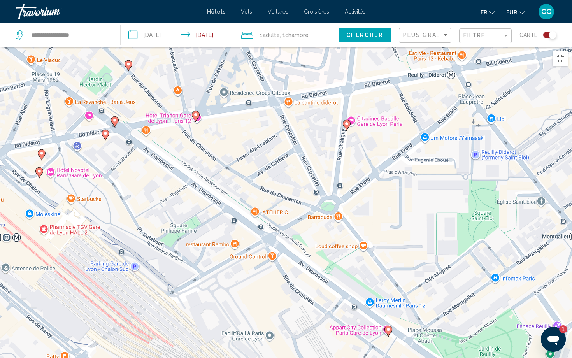
drag, startPoint x: 275, startPoint y: 214, endPoint x: 286, endPoint y: 300, distance: 87.2
click at [286, 297] on div "Pour activer le glissement avec le clavier, appuyez sur Alt+Entrée. Une fois ce…" at bounding box center [286, 226] width 572 height 358
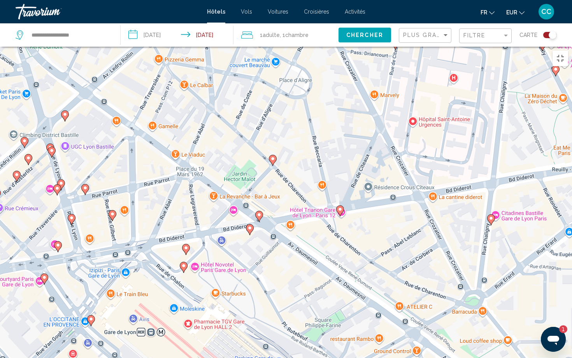
drag, startPoint x: 169, startPoint y: 200, endPoint x: 315, endPoint y: 290, distance: 171.6
click at [315, 290] on div "Pour activer le glissement avec le clavier, appuyez sur Alt+Entrée. Une fois ce…" at bounding box center [286, 226] width 572 height 358
click at [491, 215] on icon "Main content" at bounding box center [490, 220] width 7 height 10
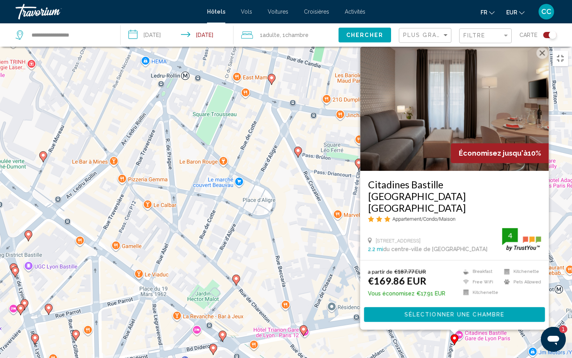
click at [350, 295] on div "Pour activer le glissement avec le clavier, appuyez sur Alt+Entrée. Une fois ce…" at bounding box center [286, 226] width 572 height 358
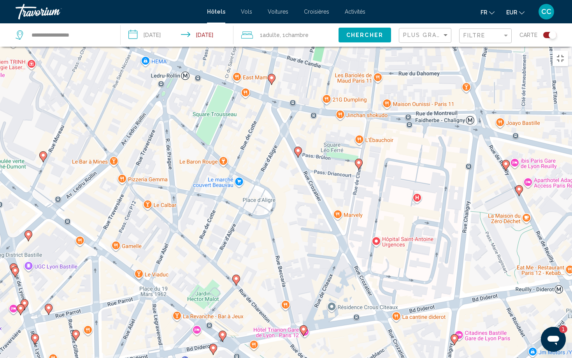
click at [304, 297] on image "Main content" at bounding box center [303, 329] width 5 height 5
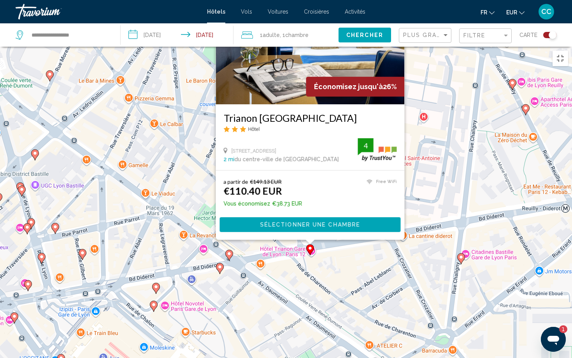
drag, startPoint x: 328, startPoint y: 313, endPoint x: 334, endPoint y: 222, distance: 91.3
click at [334, 222] on div "Pour activer le glissement avec le clavier, appuyez sur Alt+Entrée. Une fois ce…" at bounding box center [286, 226] width 572 height 358
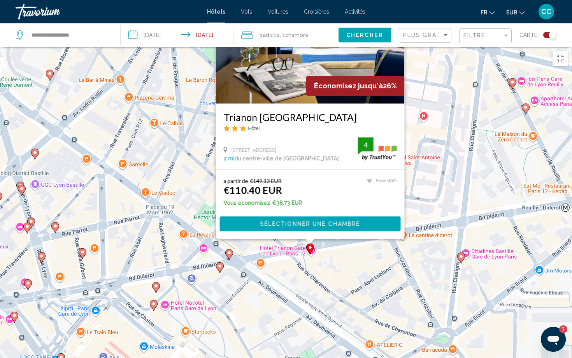
click at [284, 111] on h3 "Trianon [GEOGRAPHIC_DATA]" at bounding box center [310, 117] width 173 height 12
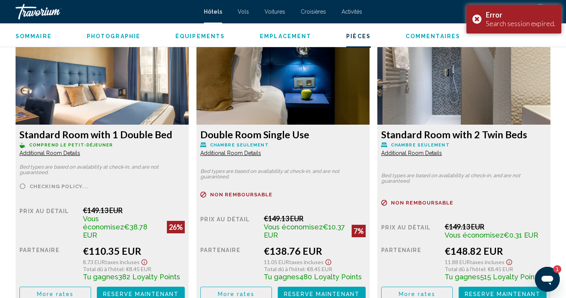
scroll to position [1103, 0]
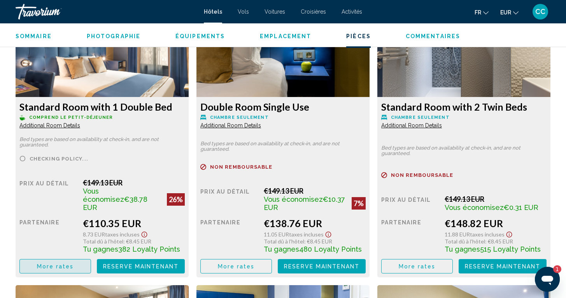
click at [52, 263] on span "More rates" at bounding box center [55, 266] width 37 height 6
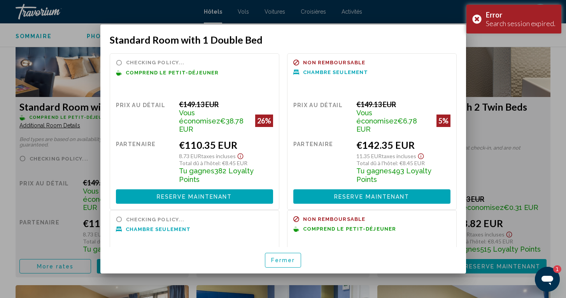
scroll to position [0, 0]
click at [283, 262] on span "Fermer" at bounding box center [283, 260] width 24 height 6
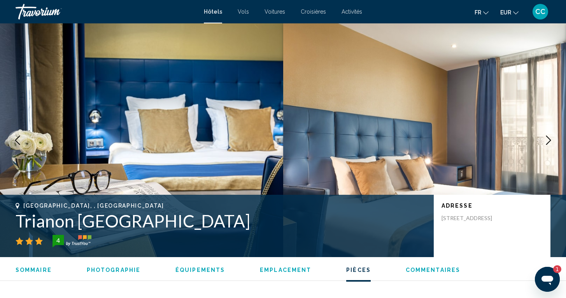
scroll to position [1103, 0]
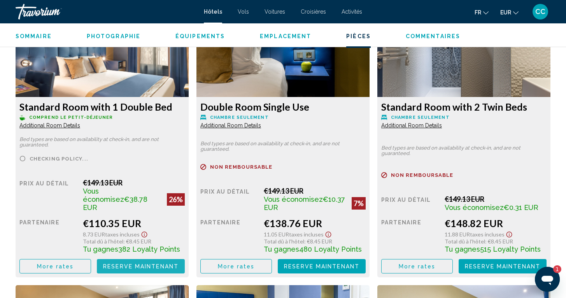
click at [143, 263] on span "Reserve maintenant" at bounding box center [141, 266] width 76 height 6
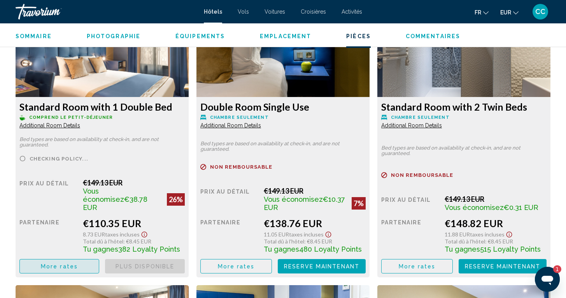
click at [71, 259] on button "More rates" at bounding box center [59, 266] width 80 height 14
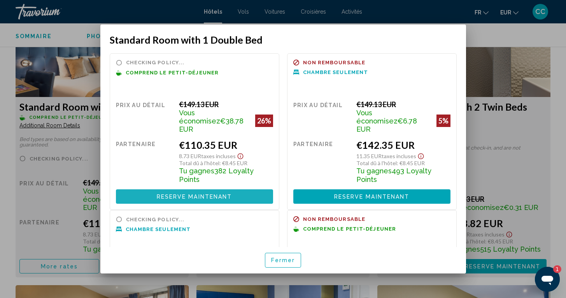
click at [196, 194] on span "Reserve maintenant" at bounding box center [195, 197] width 76 height 6
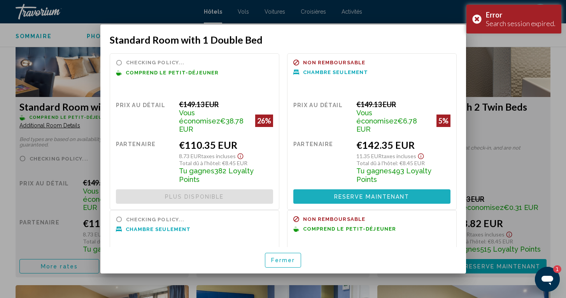
click at [347, 194] on span "Reserve maintenant" at bounding box center [372, 197] width 76 height 6
